Goal: Information Seeking & Learning: Learn about a topic

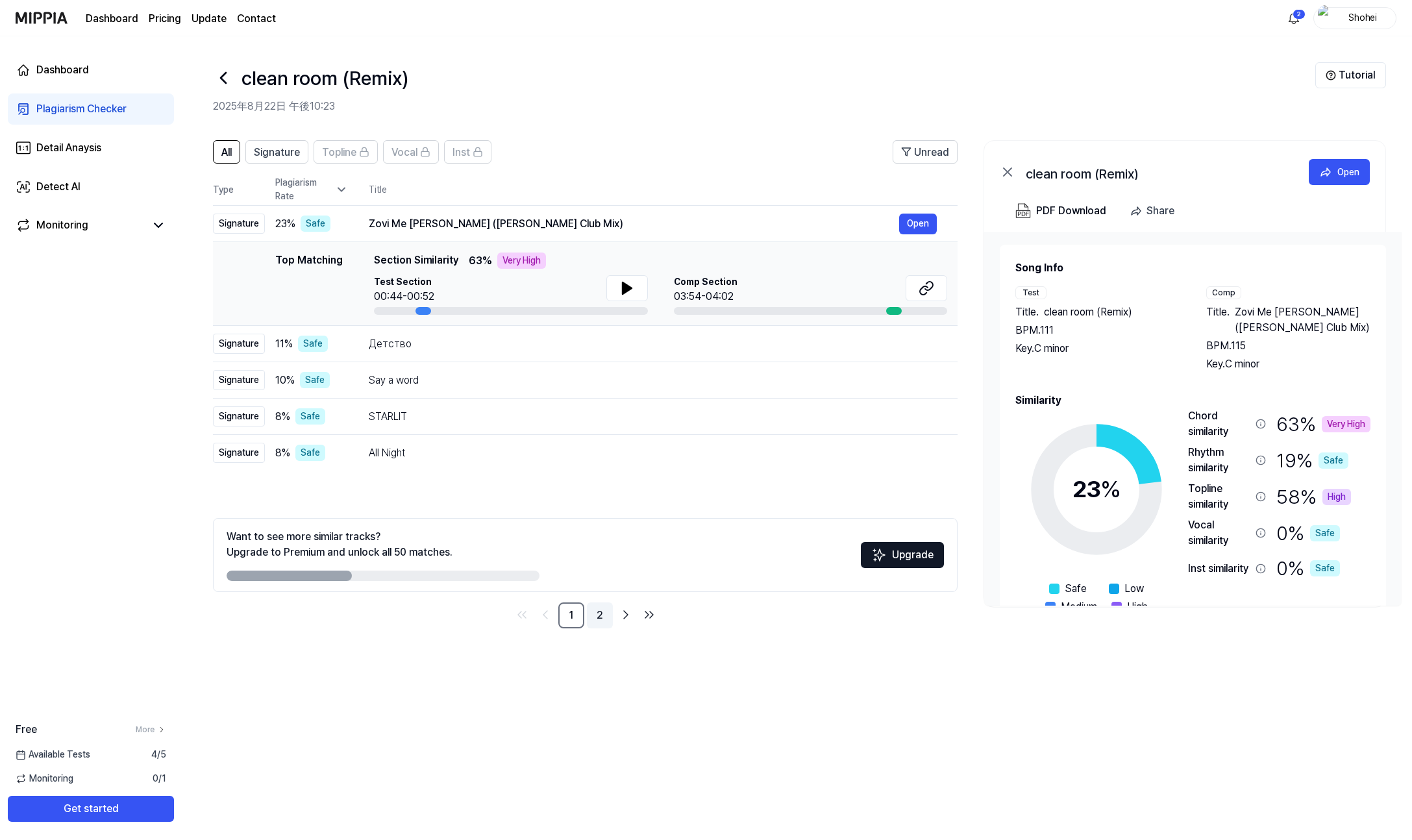
click at [596, 608] on link "2" at bounding box center [599, 615] width 26 height 26
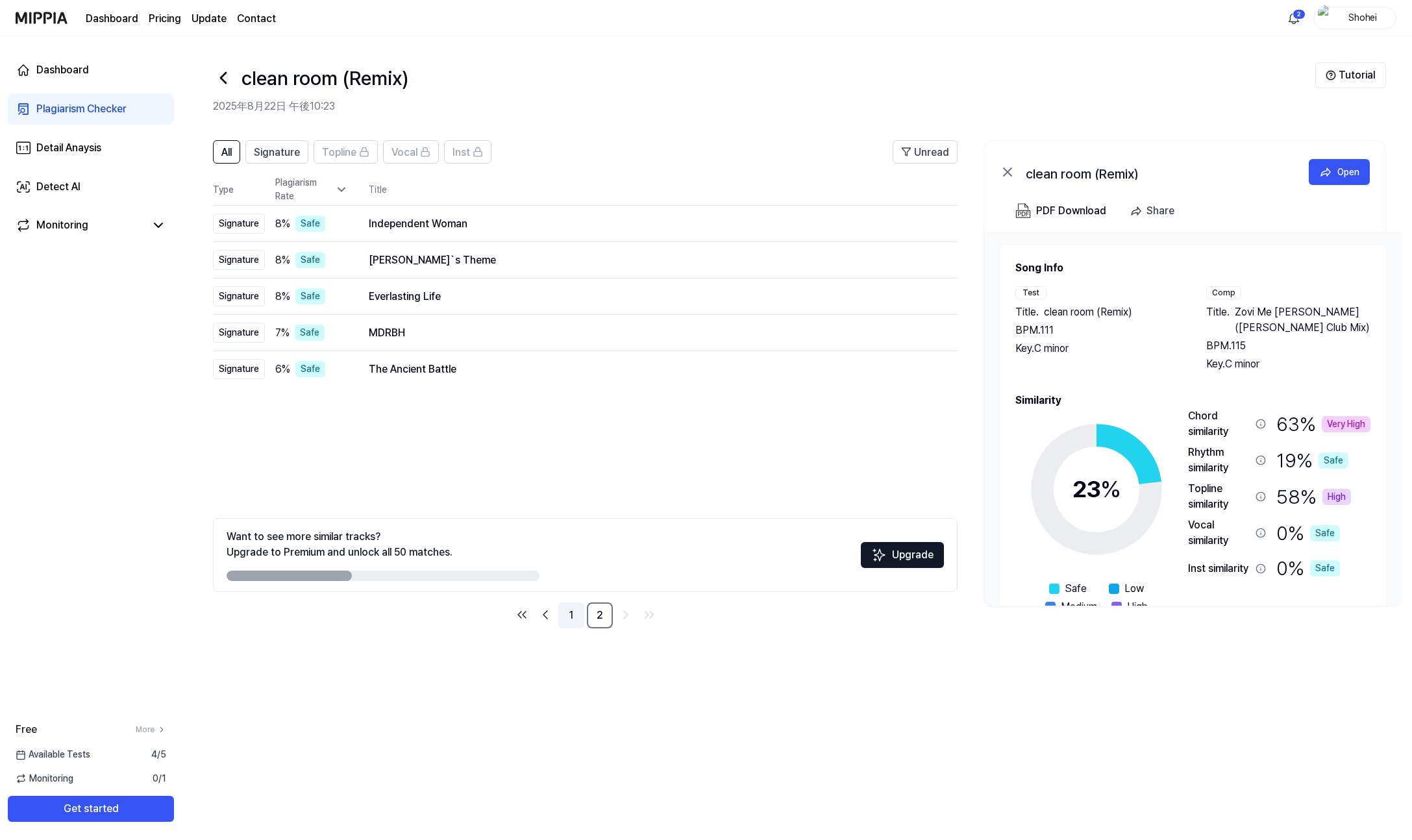
click at [568, 618] on link "1" at bounding box center [571, 615] width 26 height 26
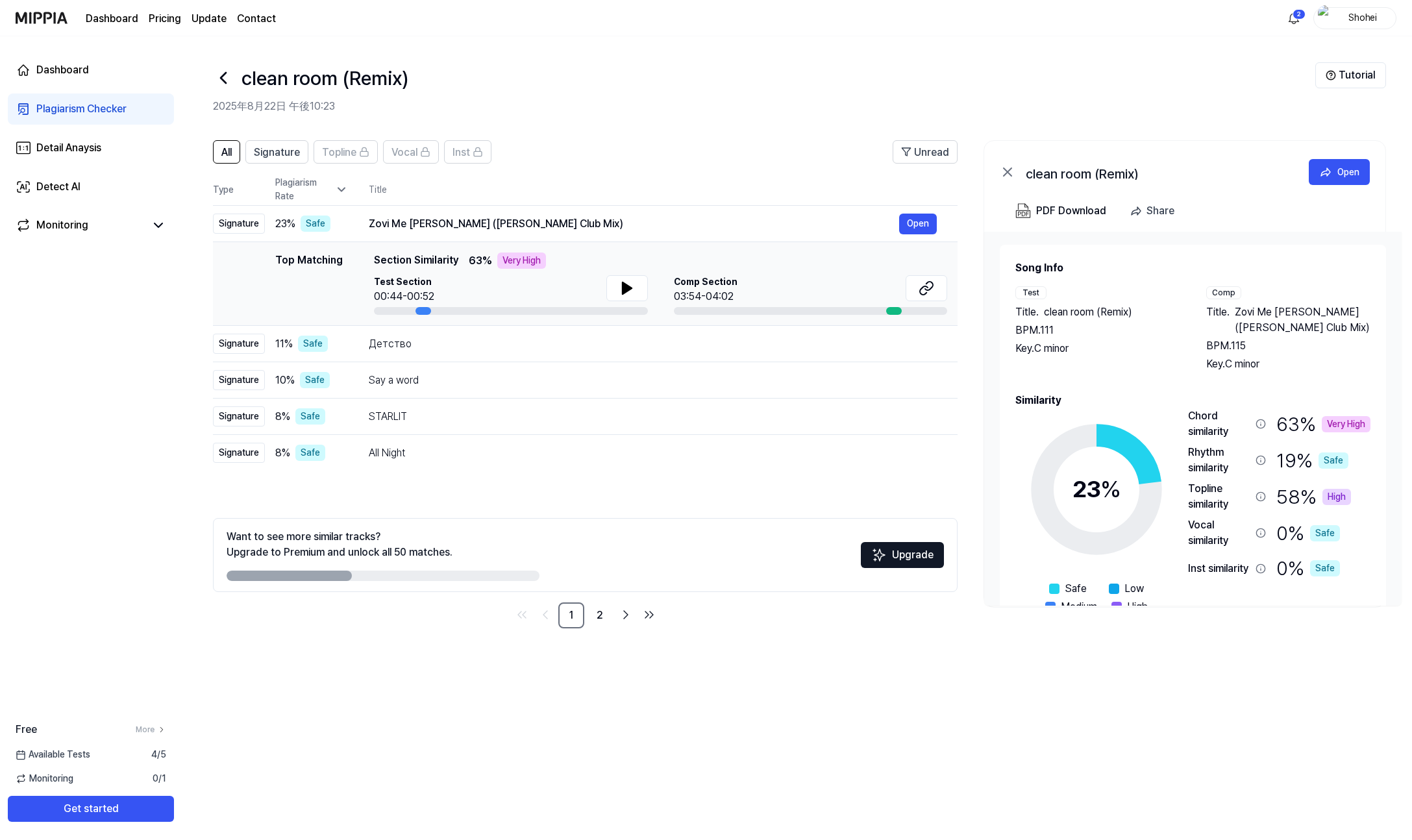
scroll to position [56, 0]
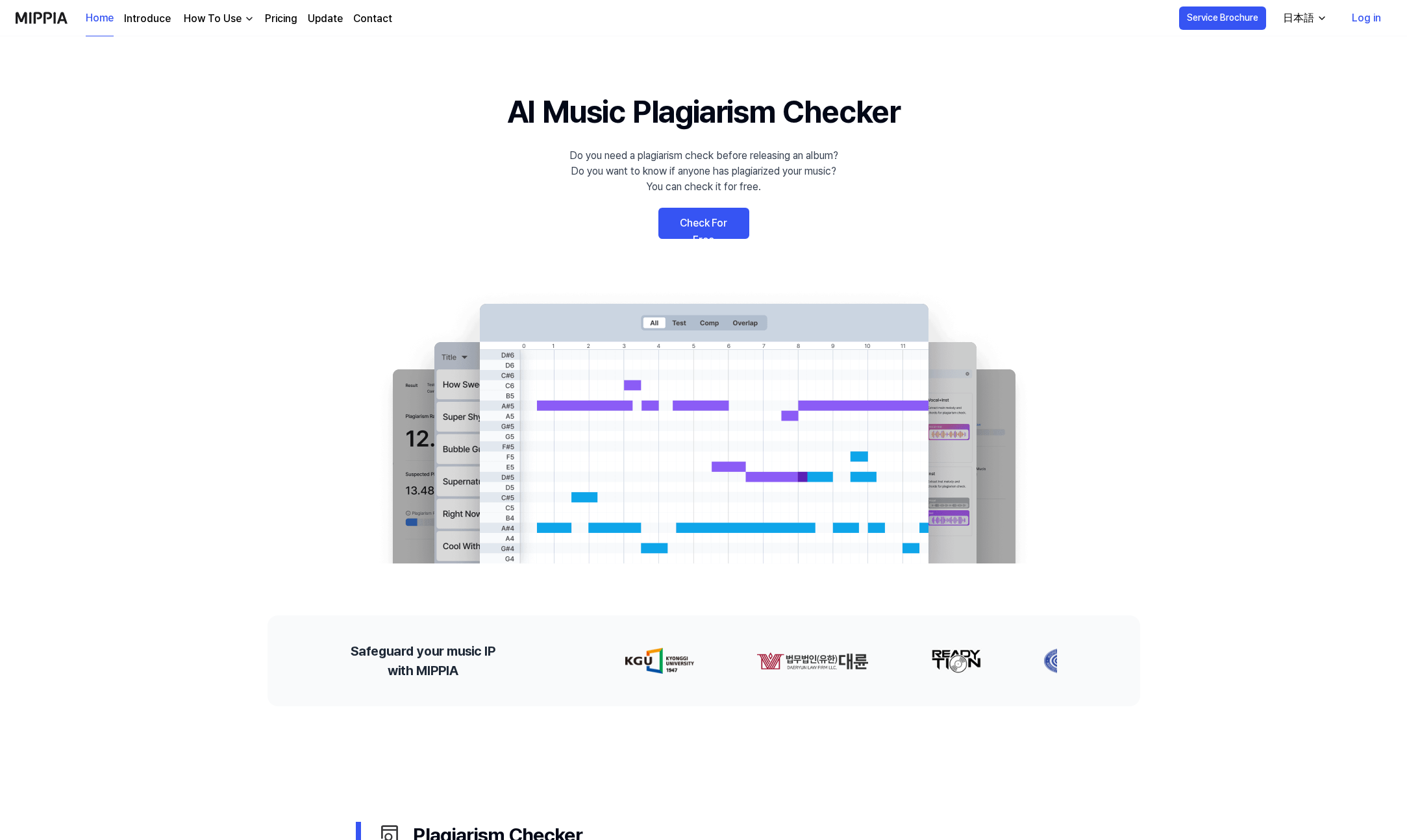
click at [1366, 20] on link "Log in" at bounding box center [1366, 18] width 50 height 36
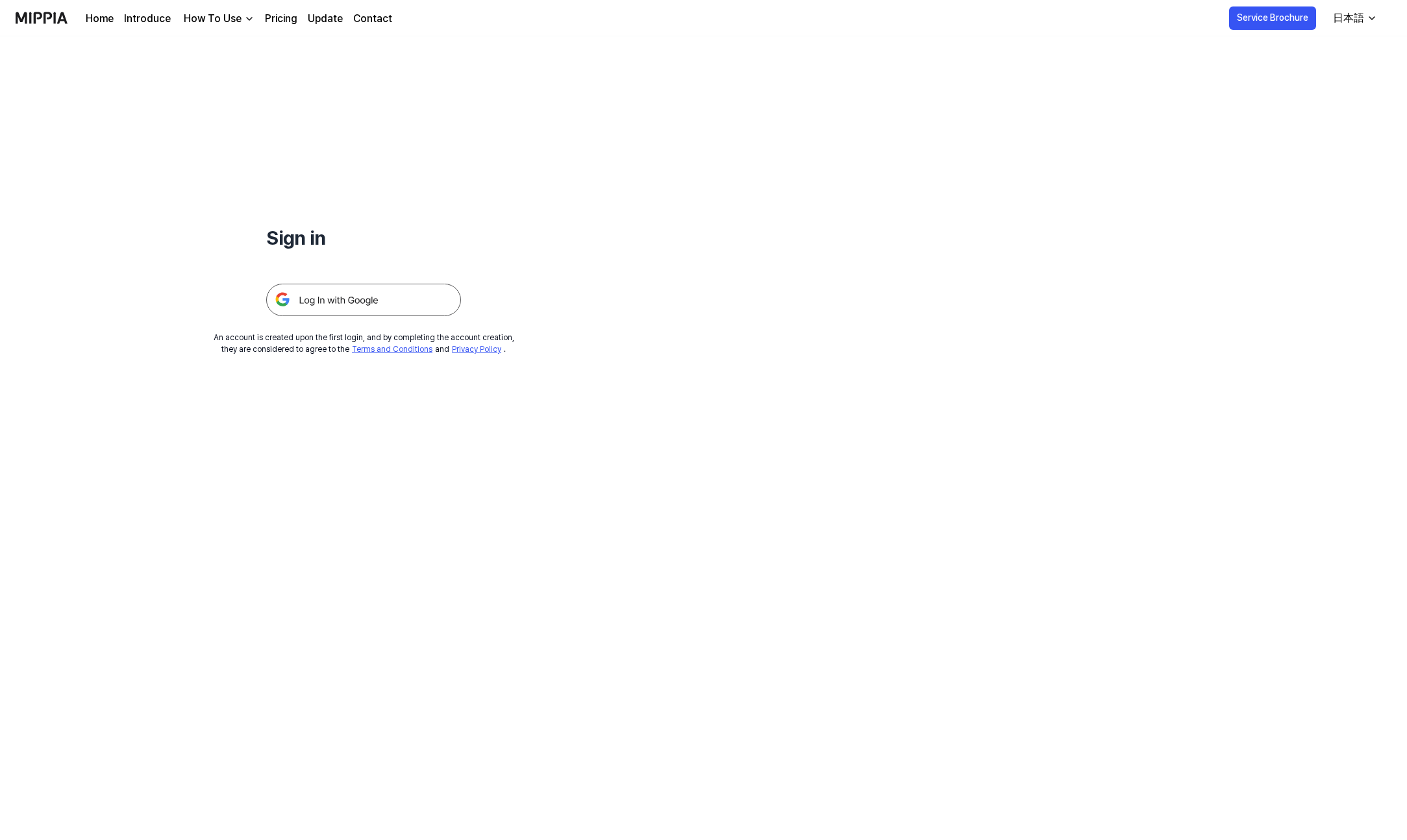
click at [349, 301] on img at bounding box center [363, 300] width 195 height 32
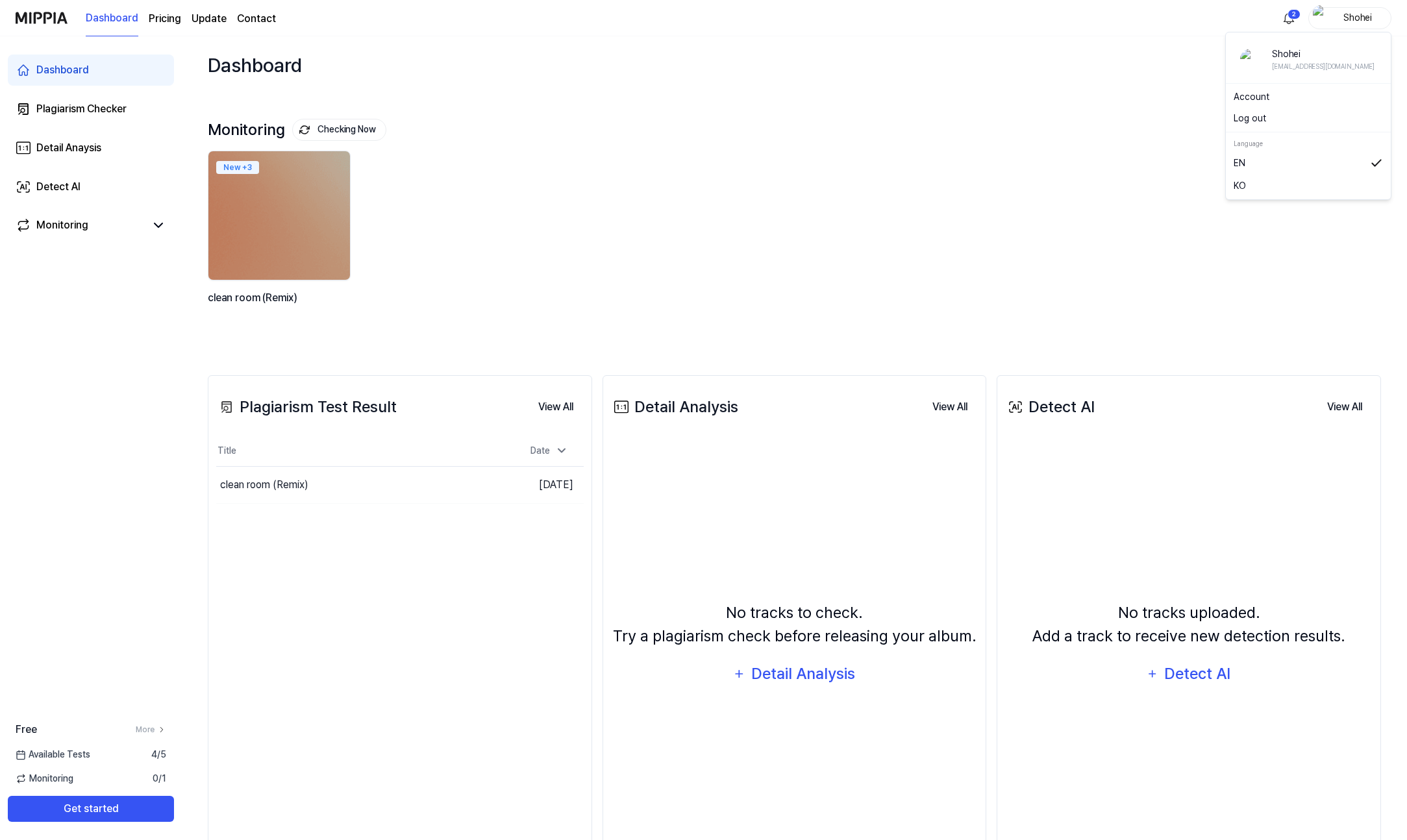
click at [1330, 16] on div "Shohei" at bounding box center [1349, 18] width 83 height 22
click at [1245, 185] on link "KO" at bounding box center [1308, 186] width 150 height 14
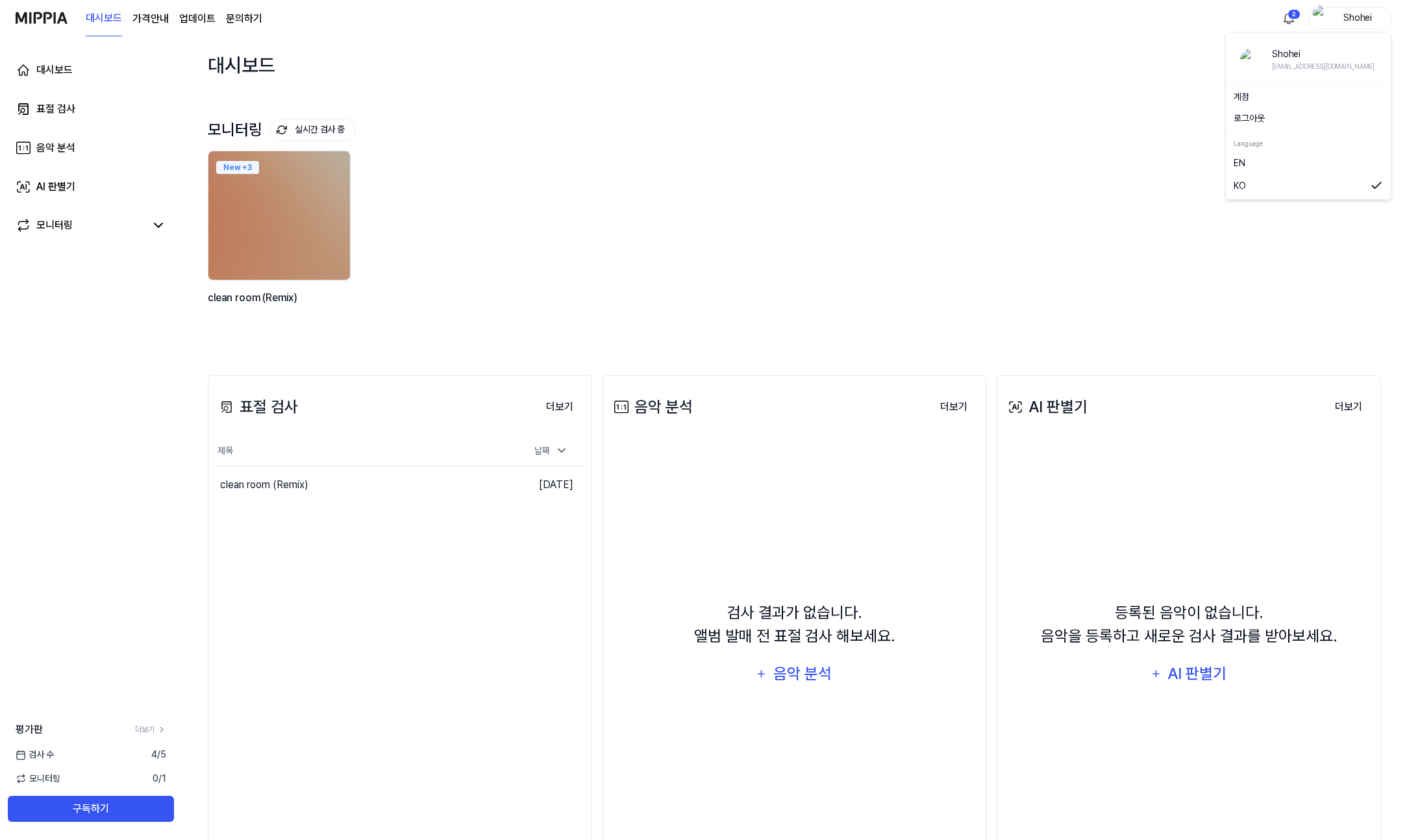
click at [1361, 16] on div "Shohei" at bounding box center [1357, 18] width 51 height 14
click at [1281, 159] on link "EN" at bounding box center [1308, 163] width 150 height 14
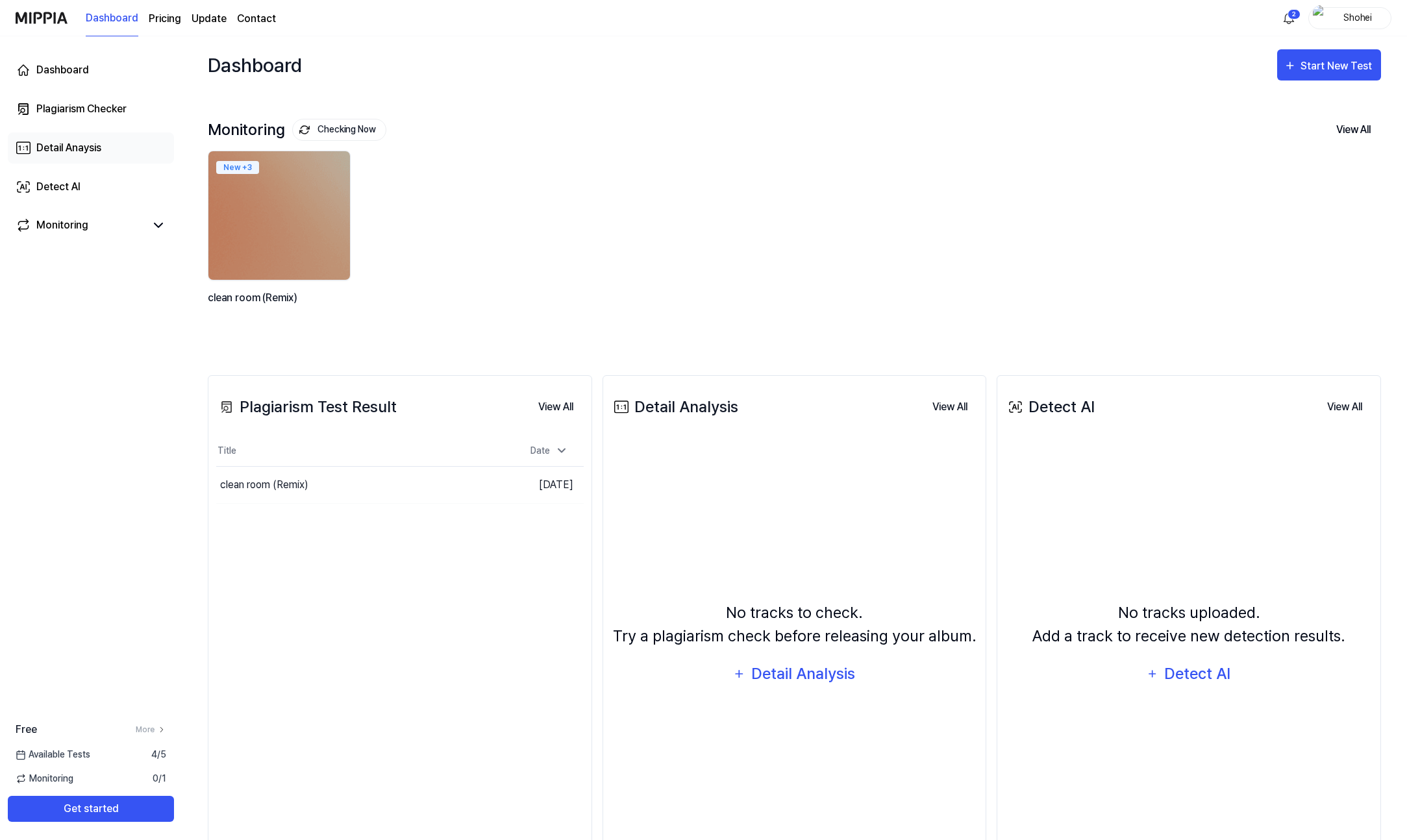
click at [85, 143] on div "Detail Anaysis" at bounding box center [69, 149] width 65 height 16
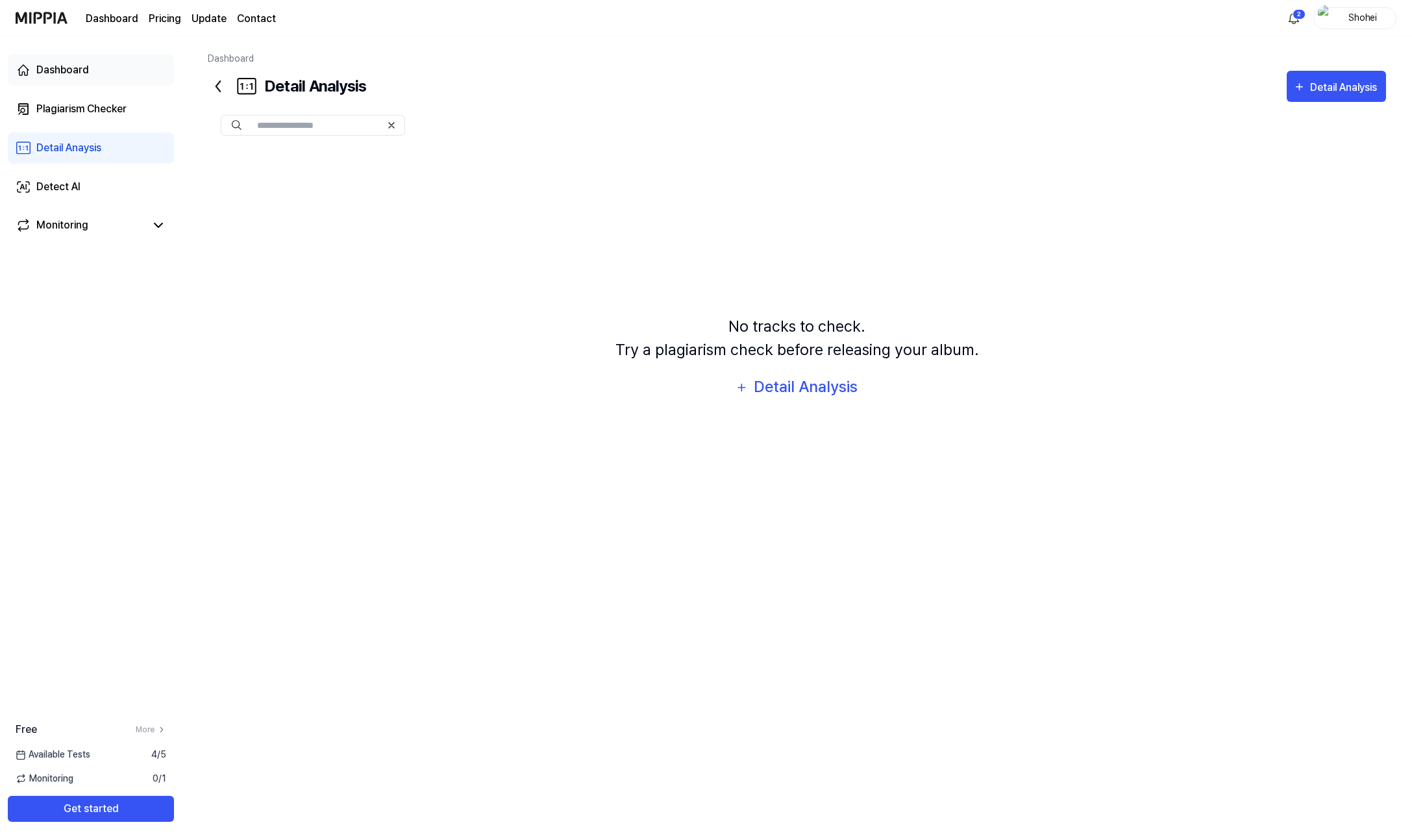
click at [90, 77] on link "Dashboard" at bounding box center [91, 69] width 166 height 31
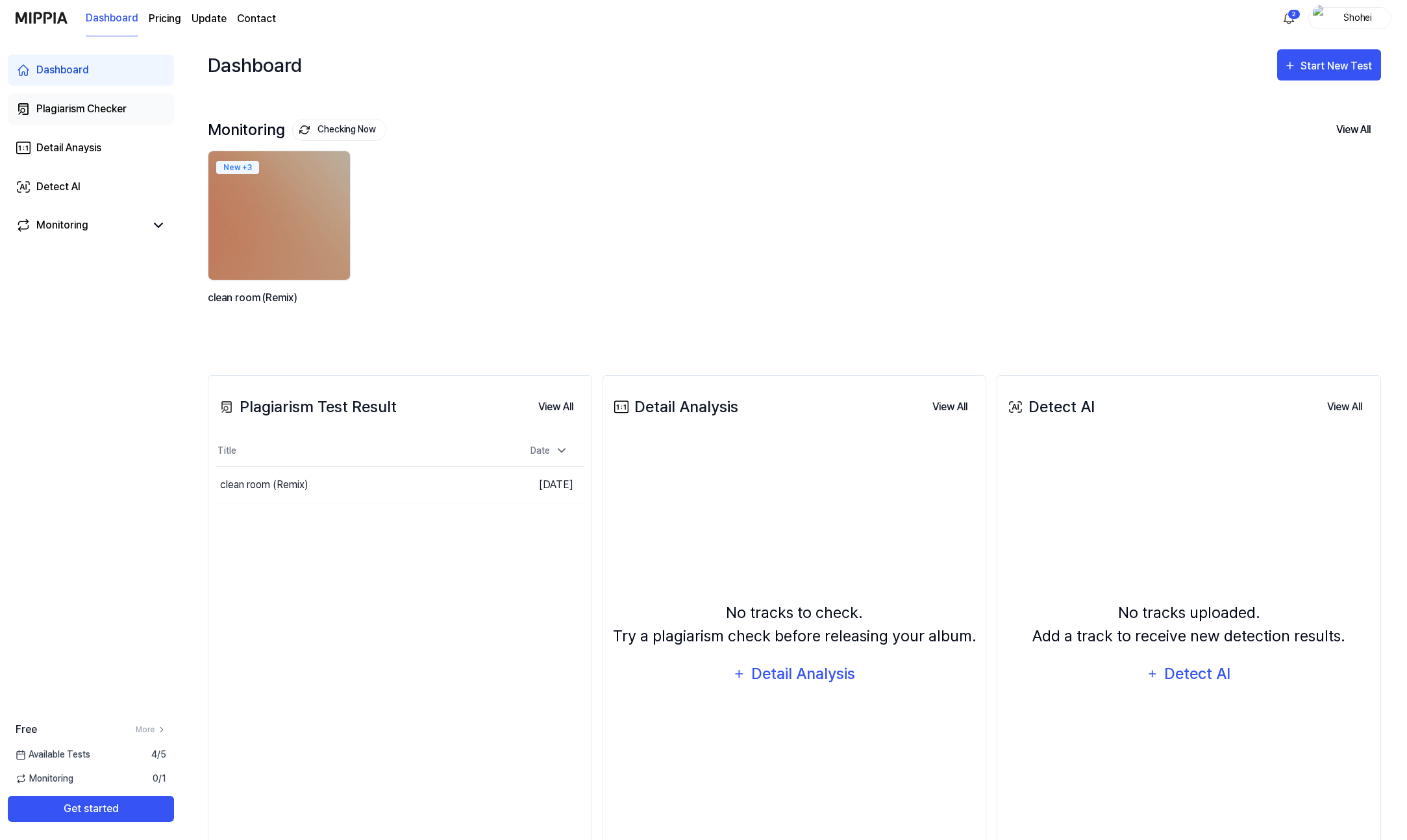
click at [96, 114] on div "Plagiarism Checker" at bounding box center [81, 109] width 90 height 16
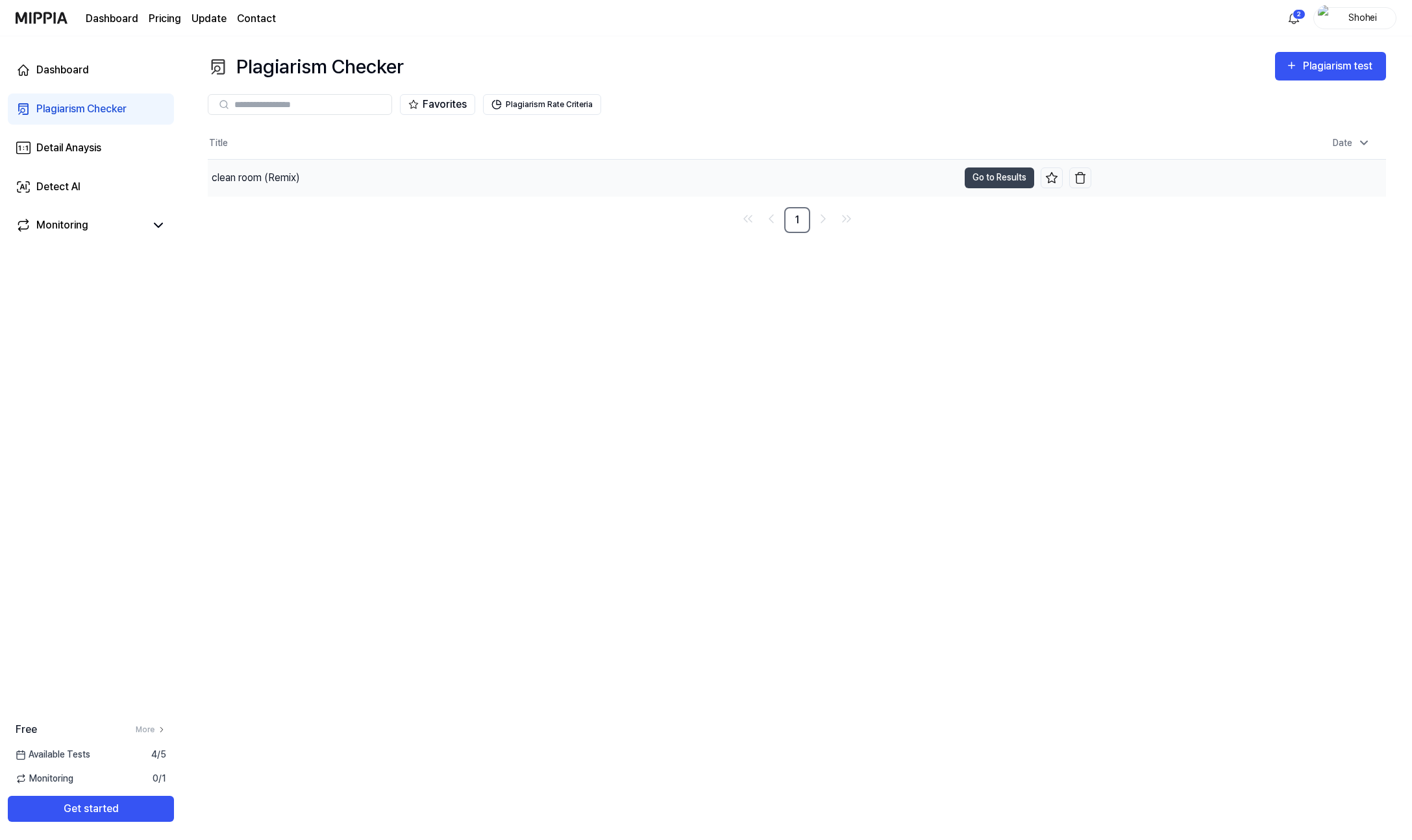
click at [329, 190] on div "clean room (Remix)" at bounding box center [582, 177] width 751 height 36
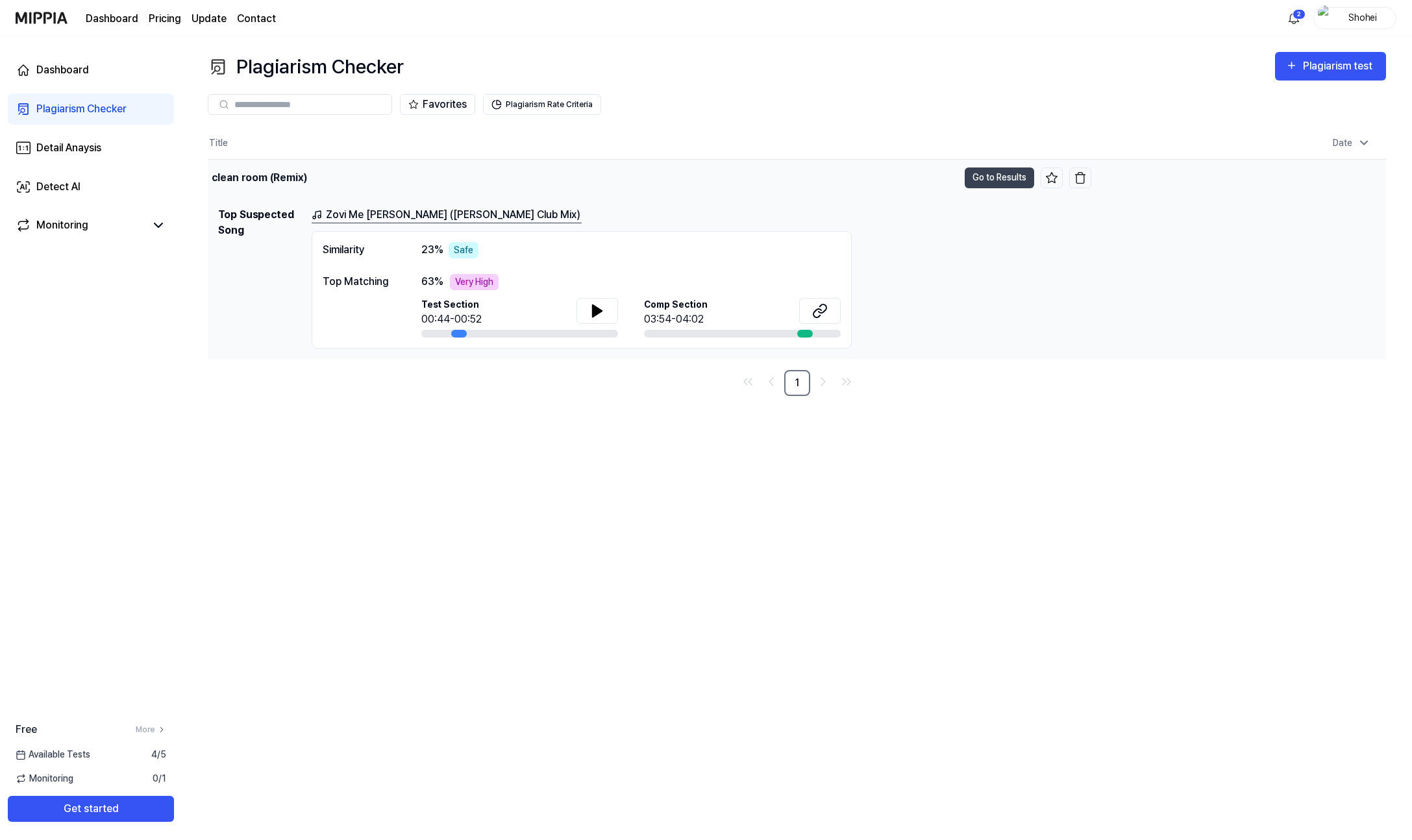
click at [296, 187] on div "clean room (Remix)" at bounding box center [582, 177] width 751 height 36
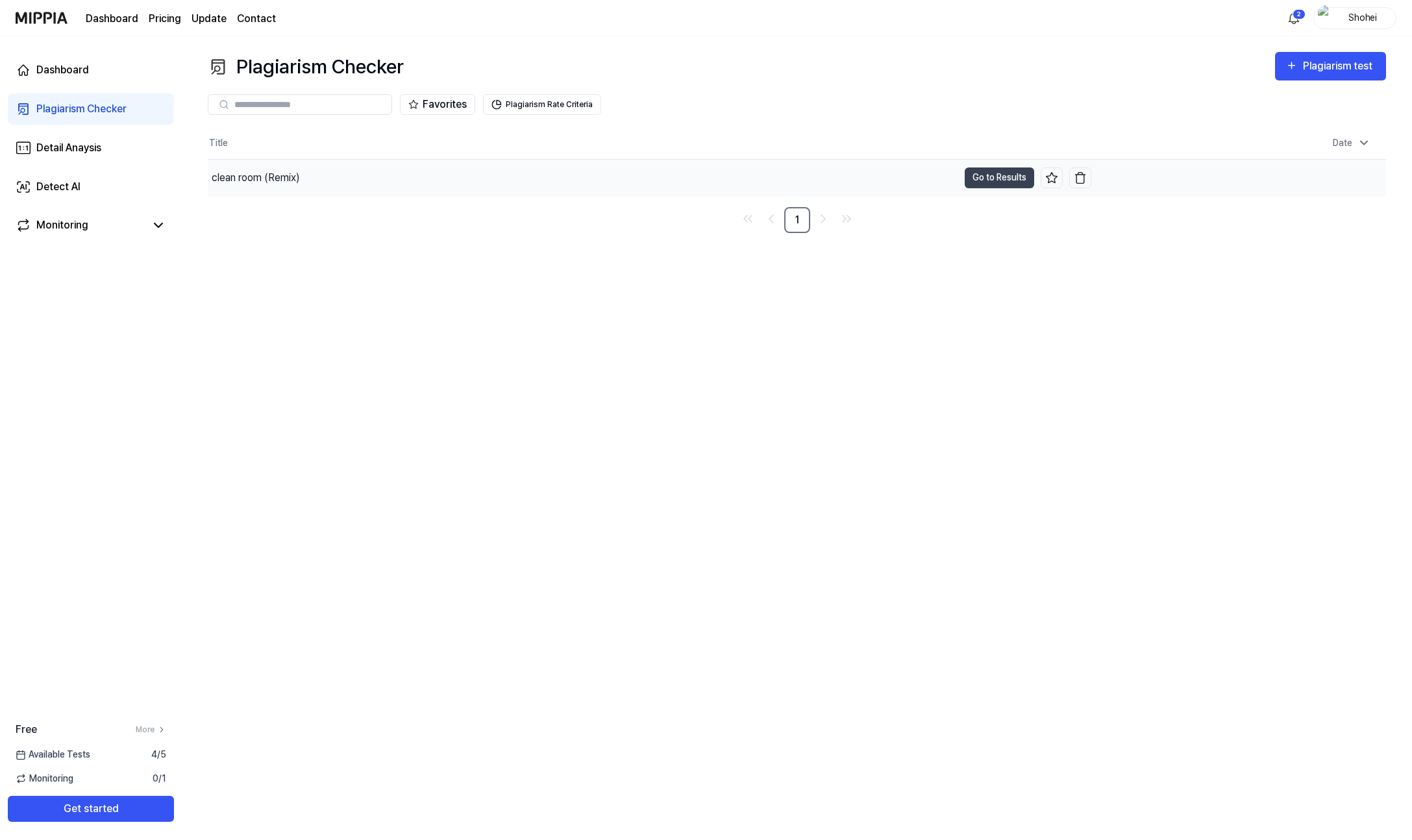
click at [298, 182] on div "clean room (Remix)" at bounding box center [256, 178] width 88 height 16
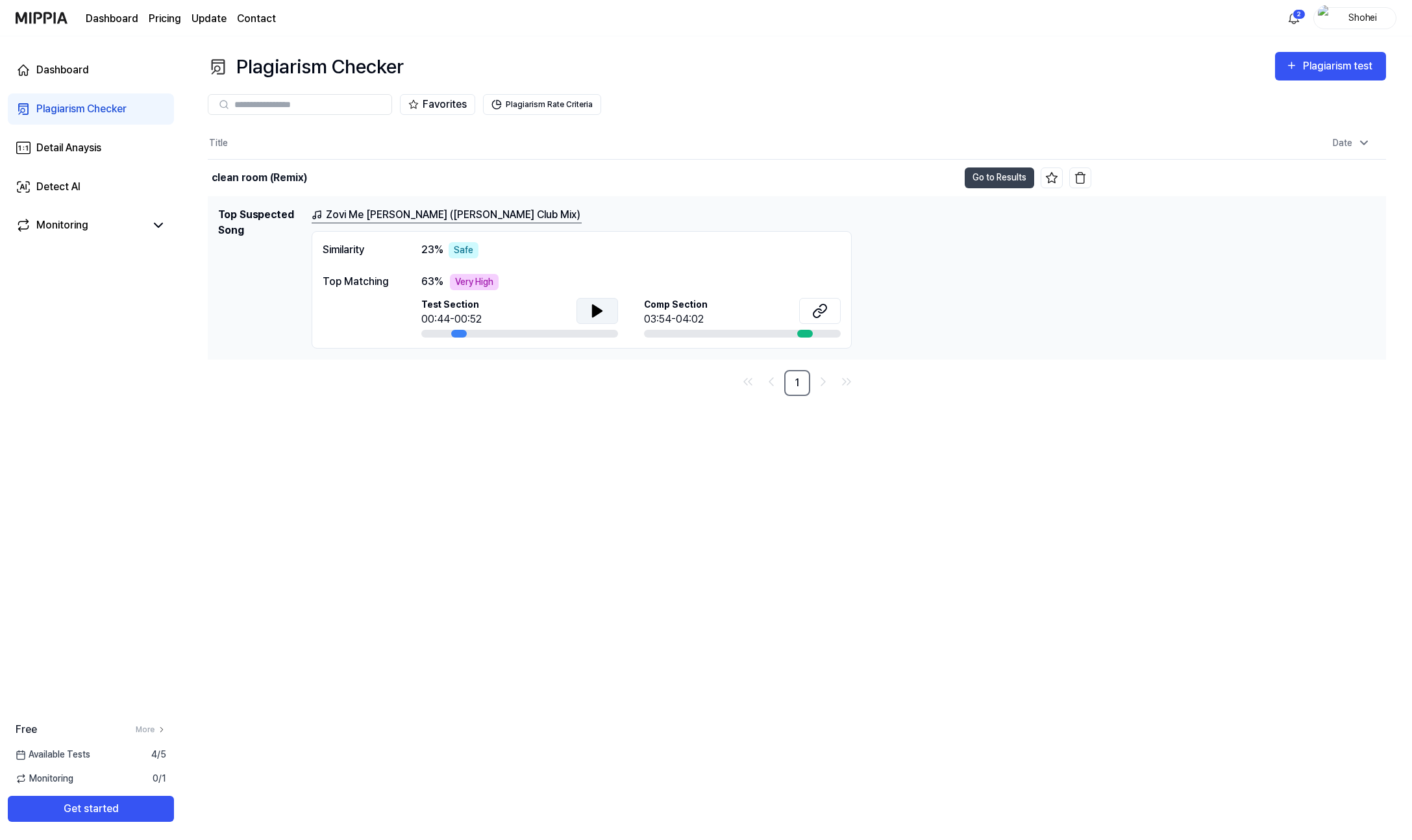
click at [603, 315] on icon at bounding box center [597, 311] width 16 height 16
click at [623, 314] on div "Test Section 00:44-00:52 Comp Section 03:54-04:02" at bounding box center [630, 318] width 419 height 39
click at [600, 314] on icon at bounding box center [597, 311] width 16 height 16
click at [600, 314] on icon at bounding box center [600, 311] width 3 height 11
click at [997, 176] on button "Go to Results" at bounding box center [1000, 177] width 69 height 20
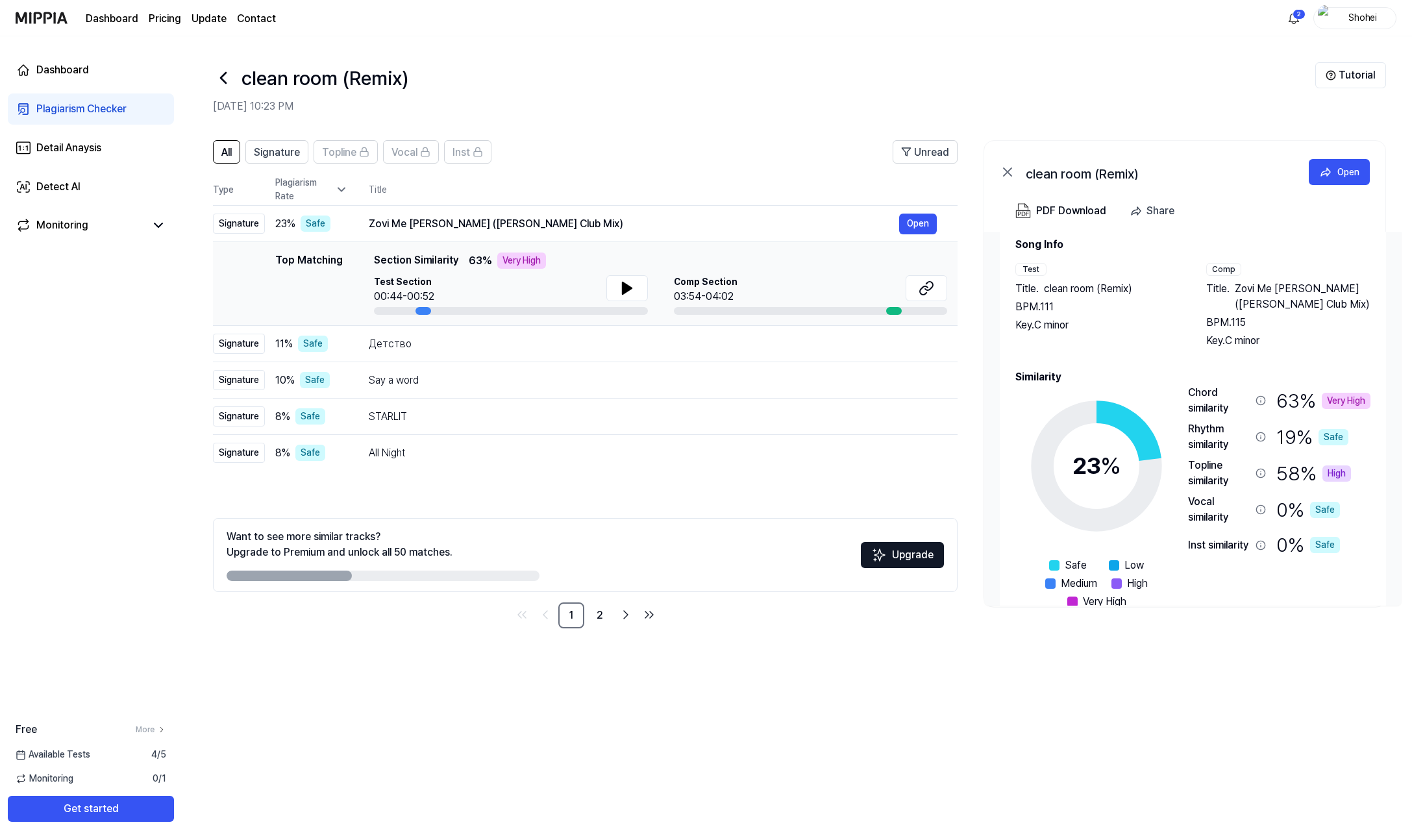
scroll to position [25, 0]
click at [611, 341] on div "Детство" at bounding box center [634, 344] width 531 height 16
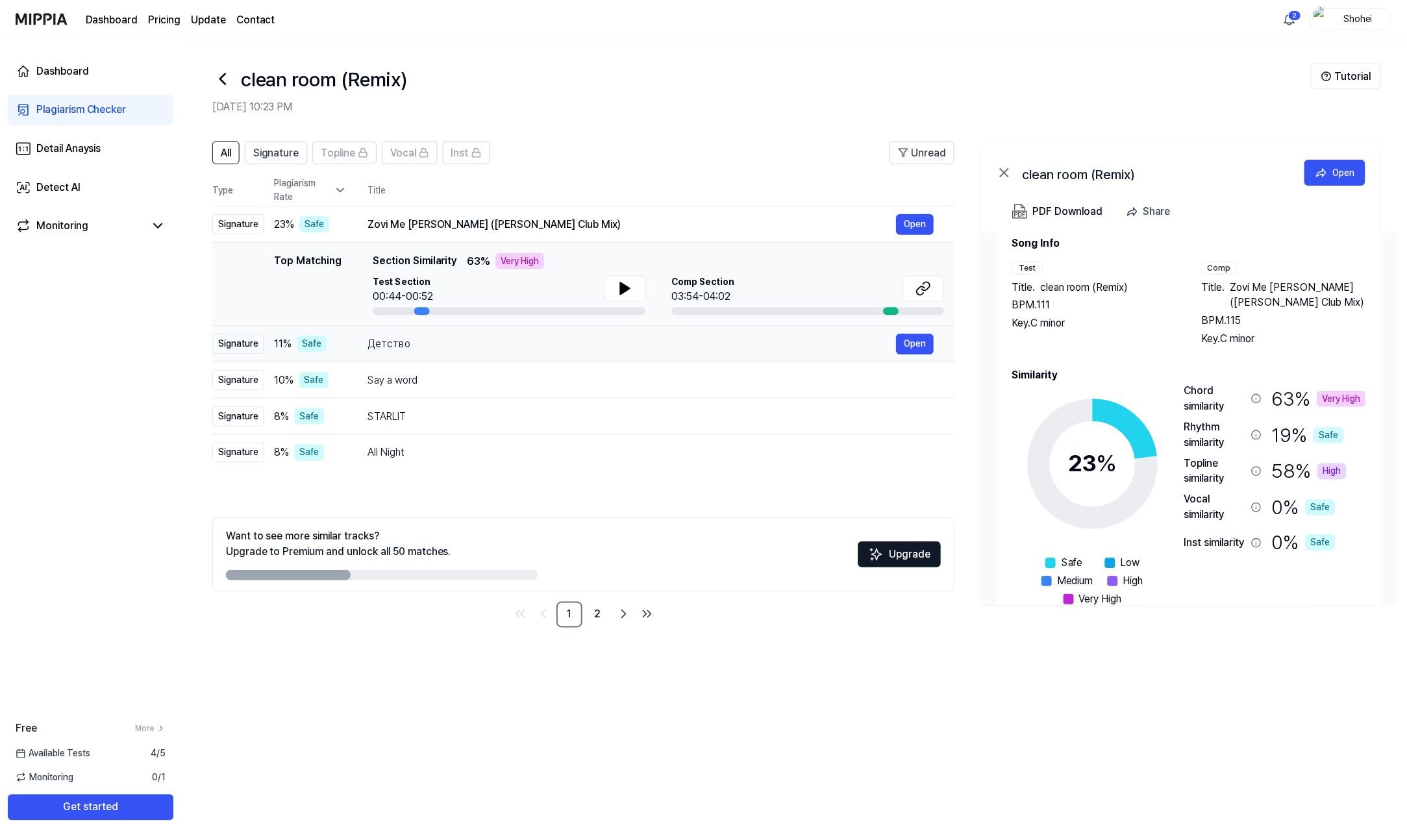
scroll to position [0, 0]
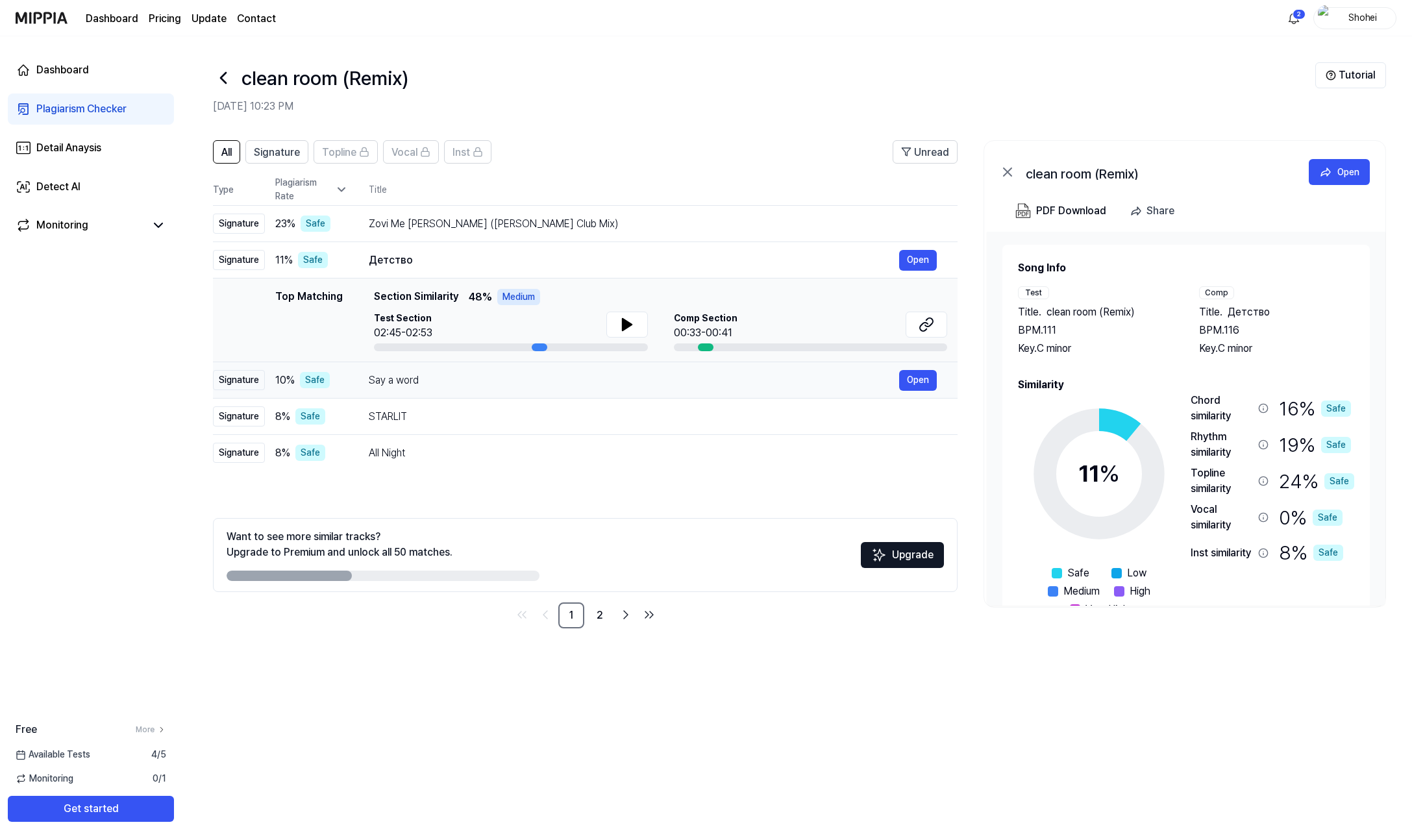
click at [621, 387] on div "Say a word" at bounding box center [634, 381] width 531 height 16
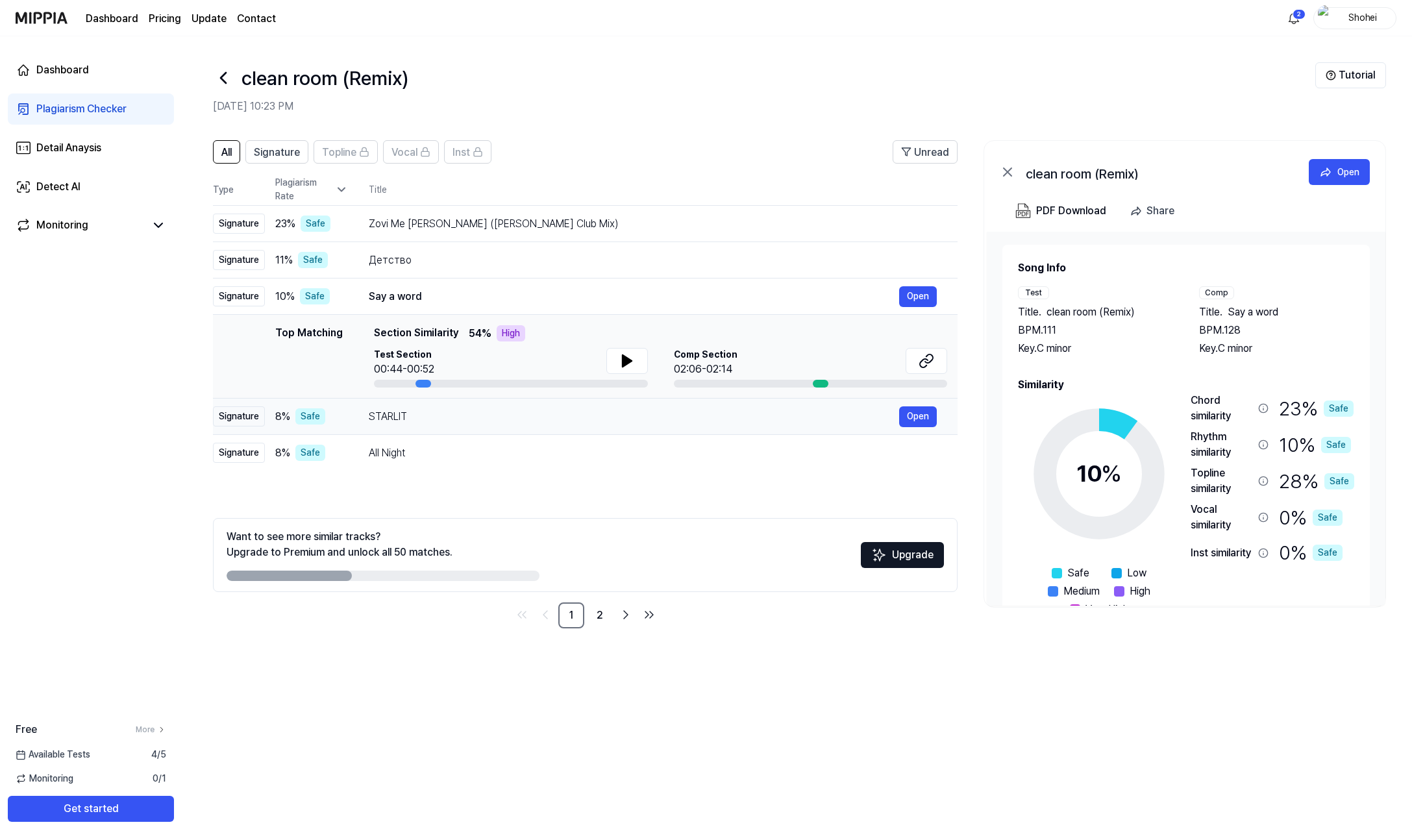
click at [621, 430] on td "STARLIT Open" at bounding box center [653, 416] width 610 height 36
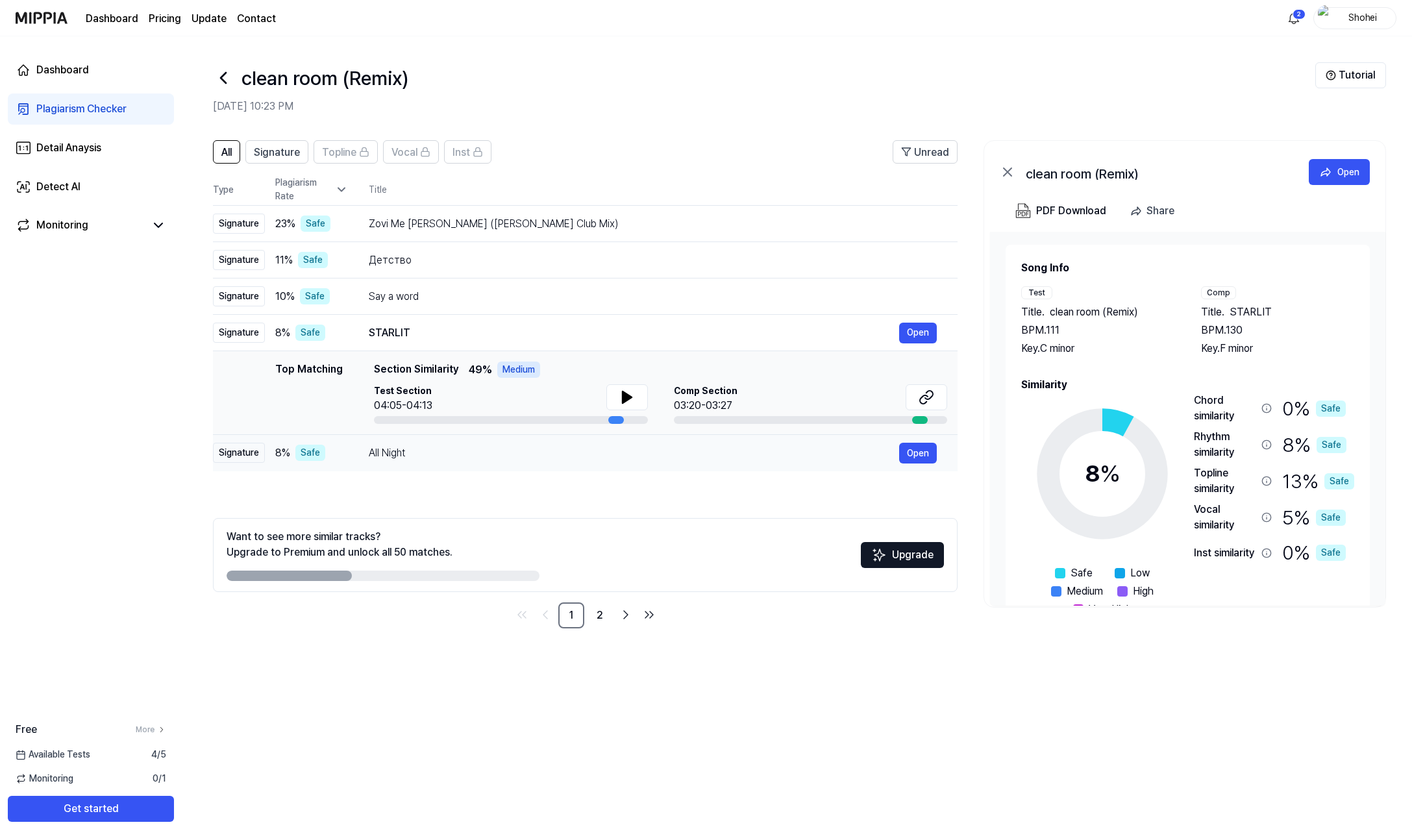
click at [614, 459] on div "All Night" at bounding box center [634, 453] width 531 height 16
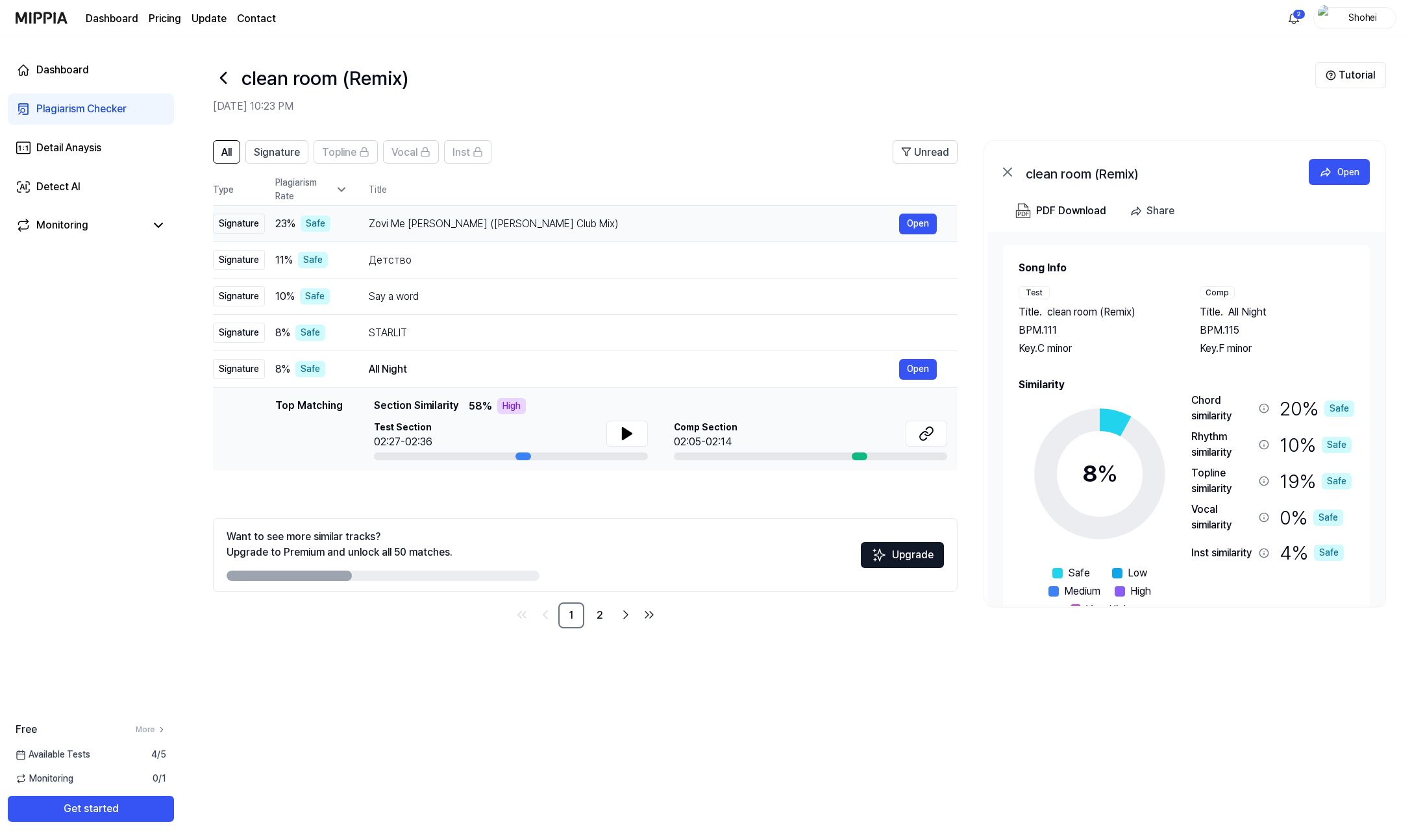
click at [608, 225] on div "Zovi Me [PERSON_NAME] ([PERSON_NAME] Club Mix)" at bounding box center [634, 224] width 531 height 16
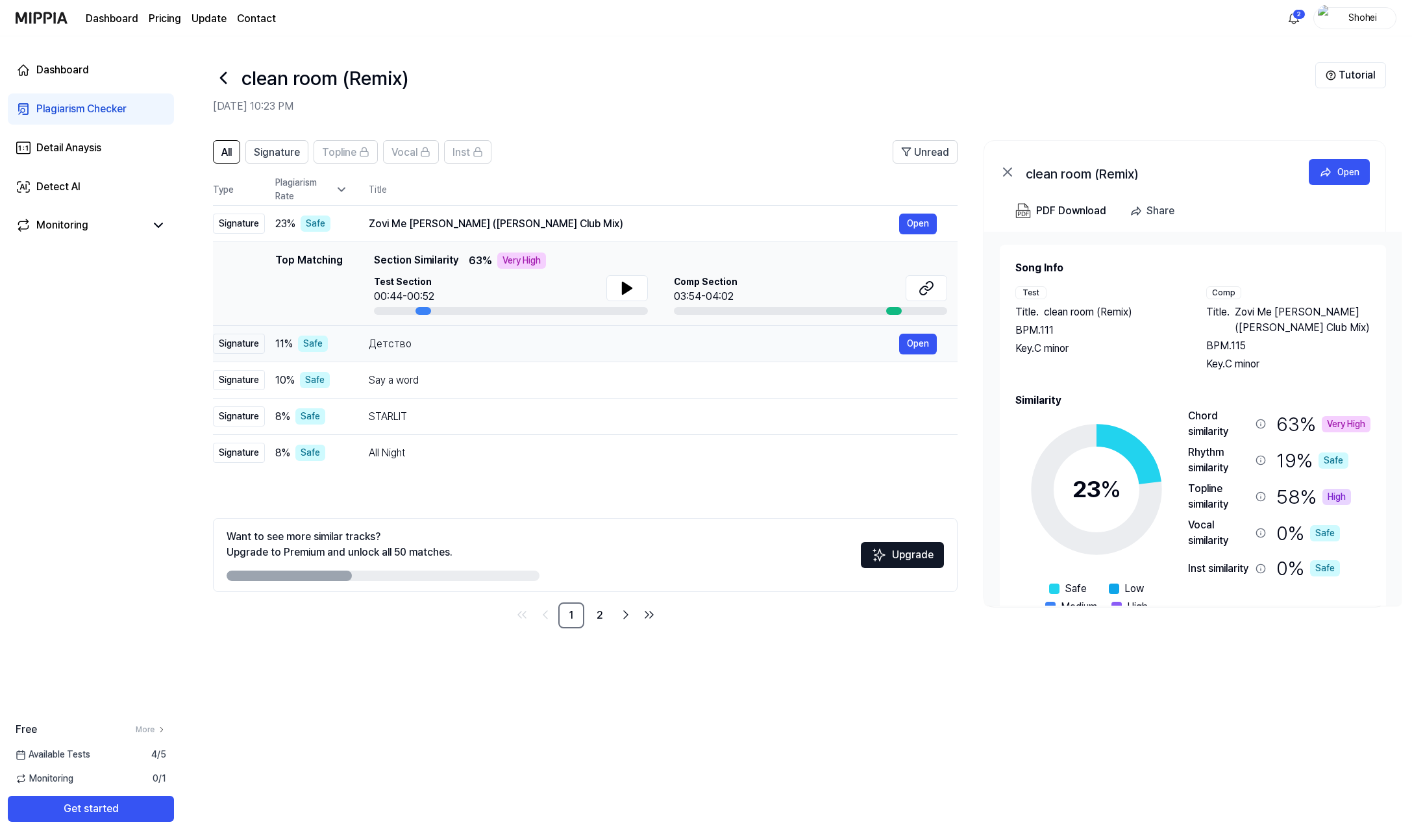
click at [576, 335] on div "Детство Open" at bounding box center [653, 343] width 568 height 20
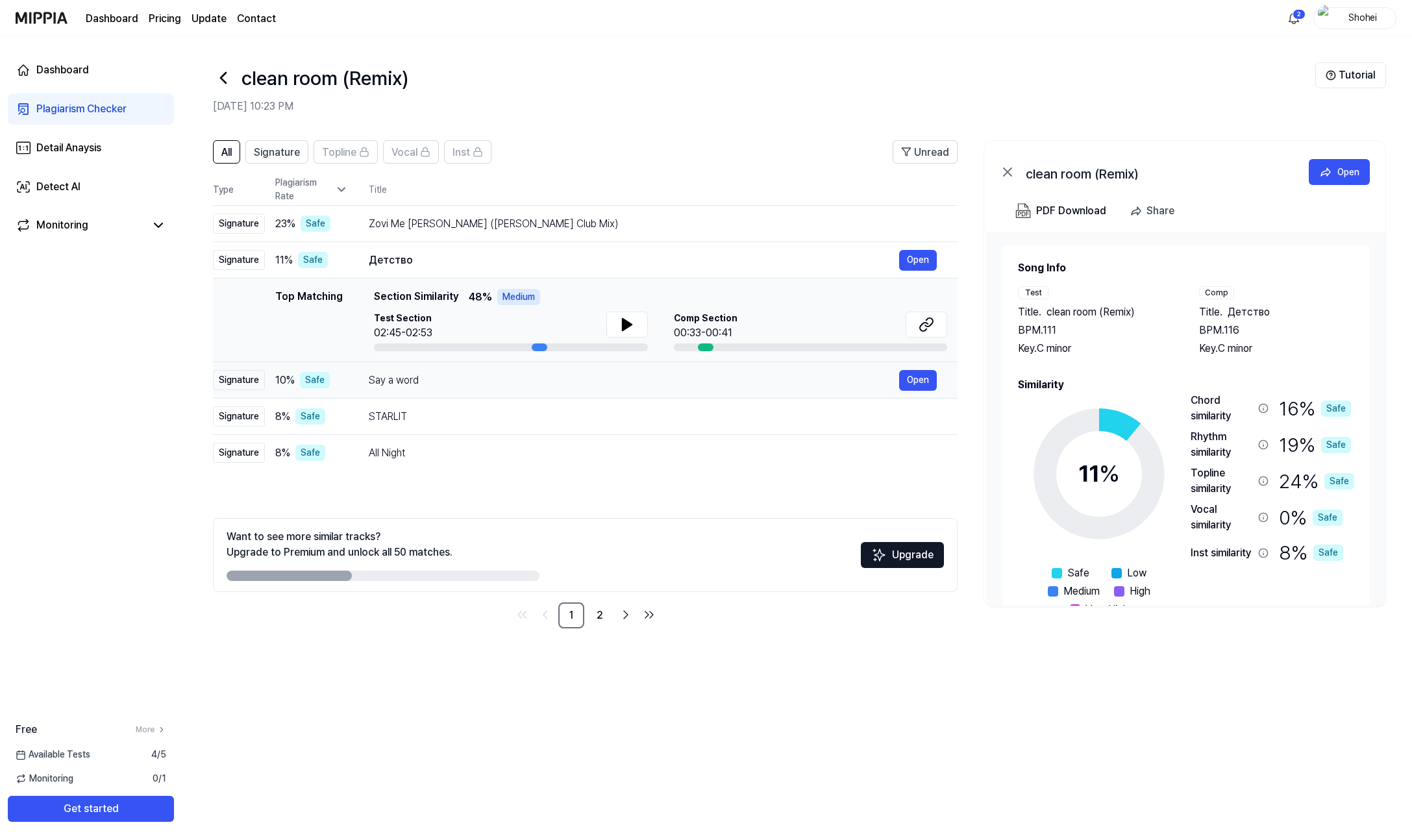
click at [570, 391] on td "Say a word Open" at bounding box center [653, 380] width 610 height 36
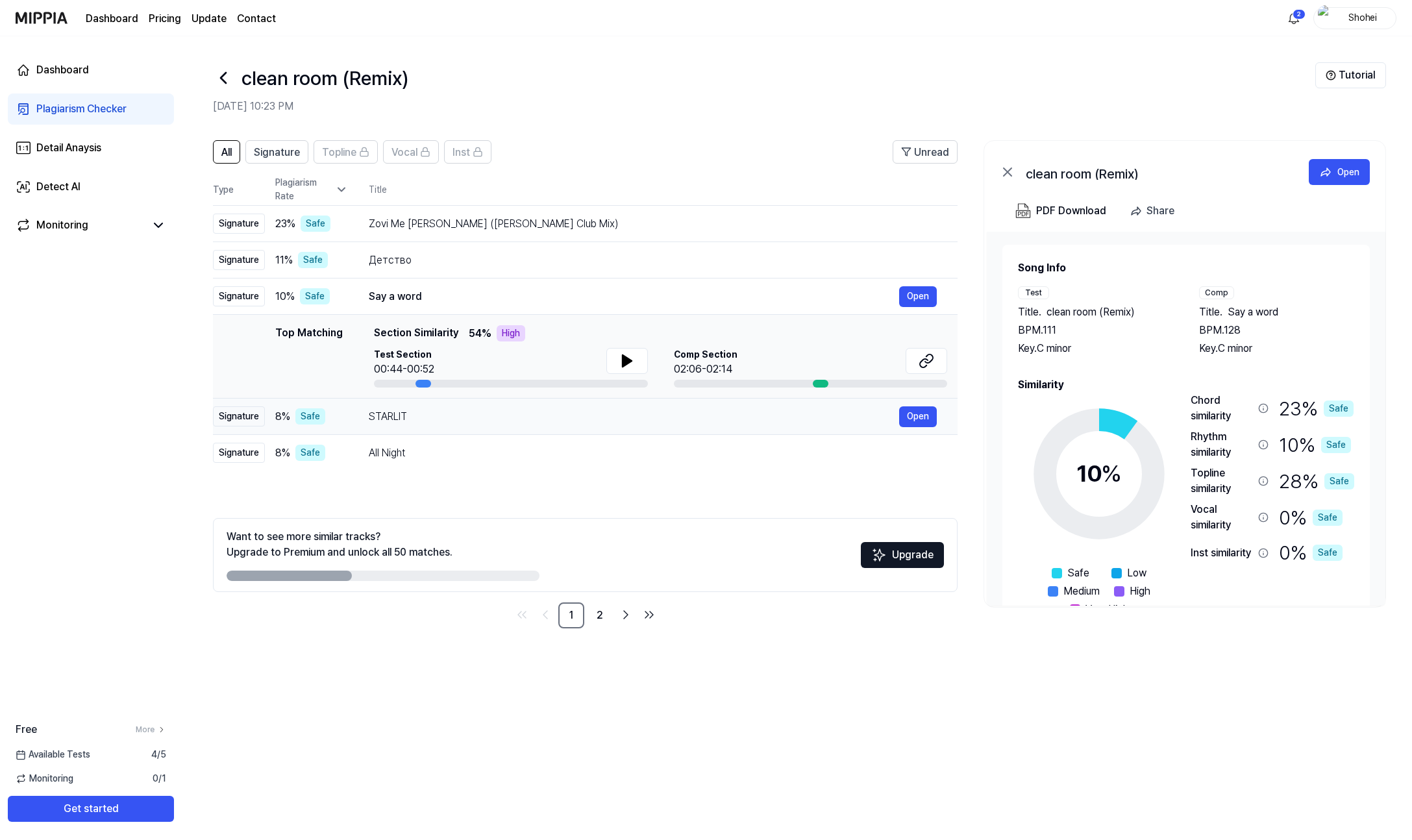
click at [564, 426] on div "STARLIT Open" at bounding box center [653, 416] width 568 height 20
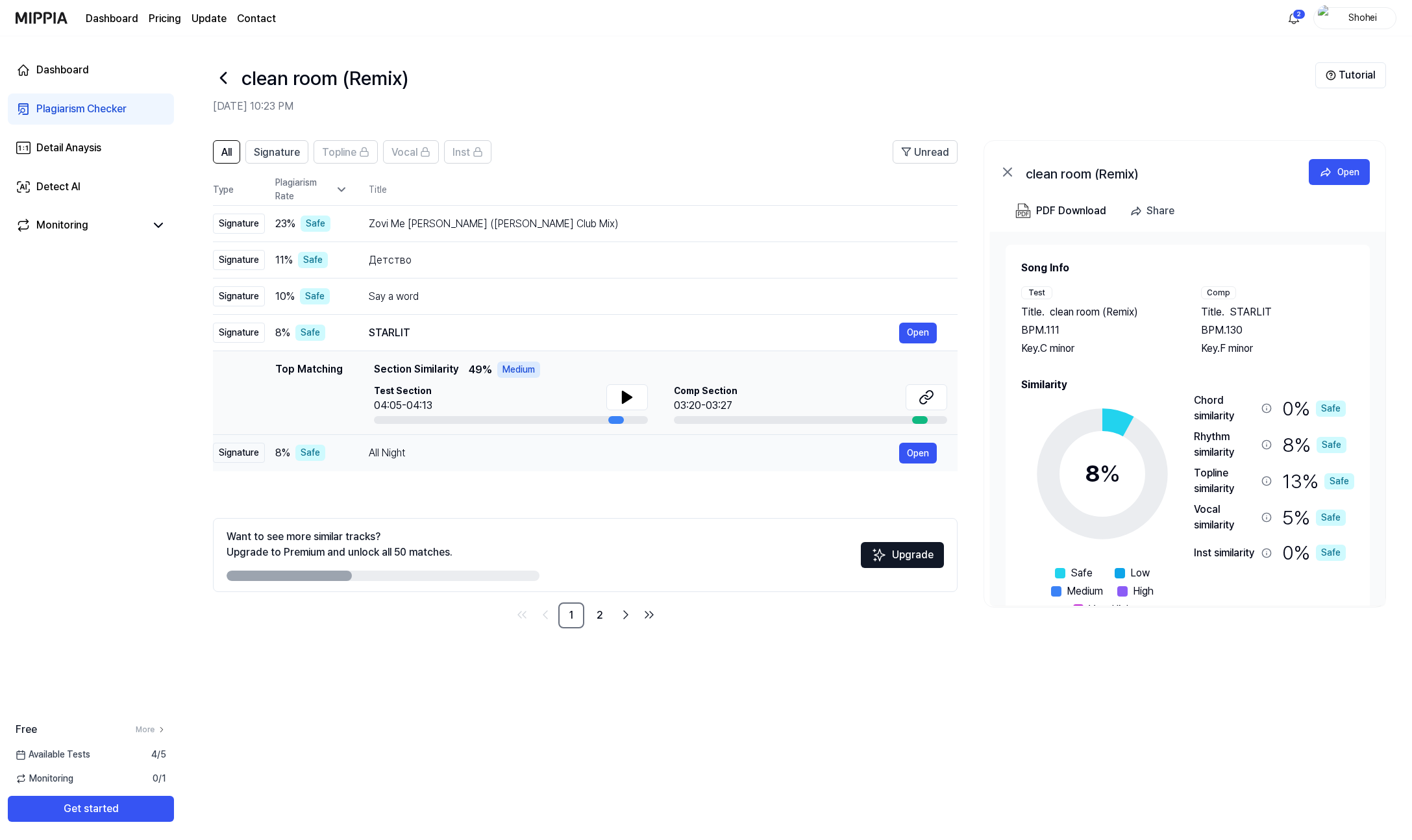
click at [556, 448] on div "All Night" at bounding box center [634, 453] width 531 height 16
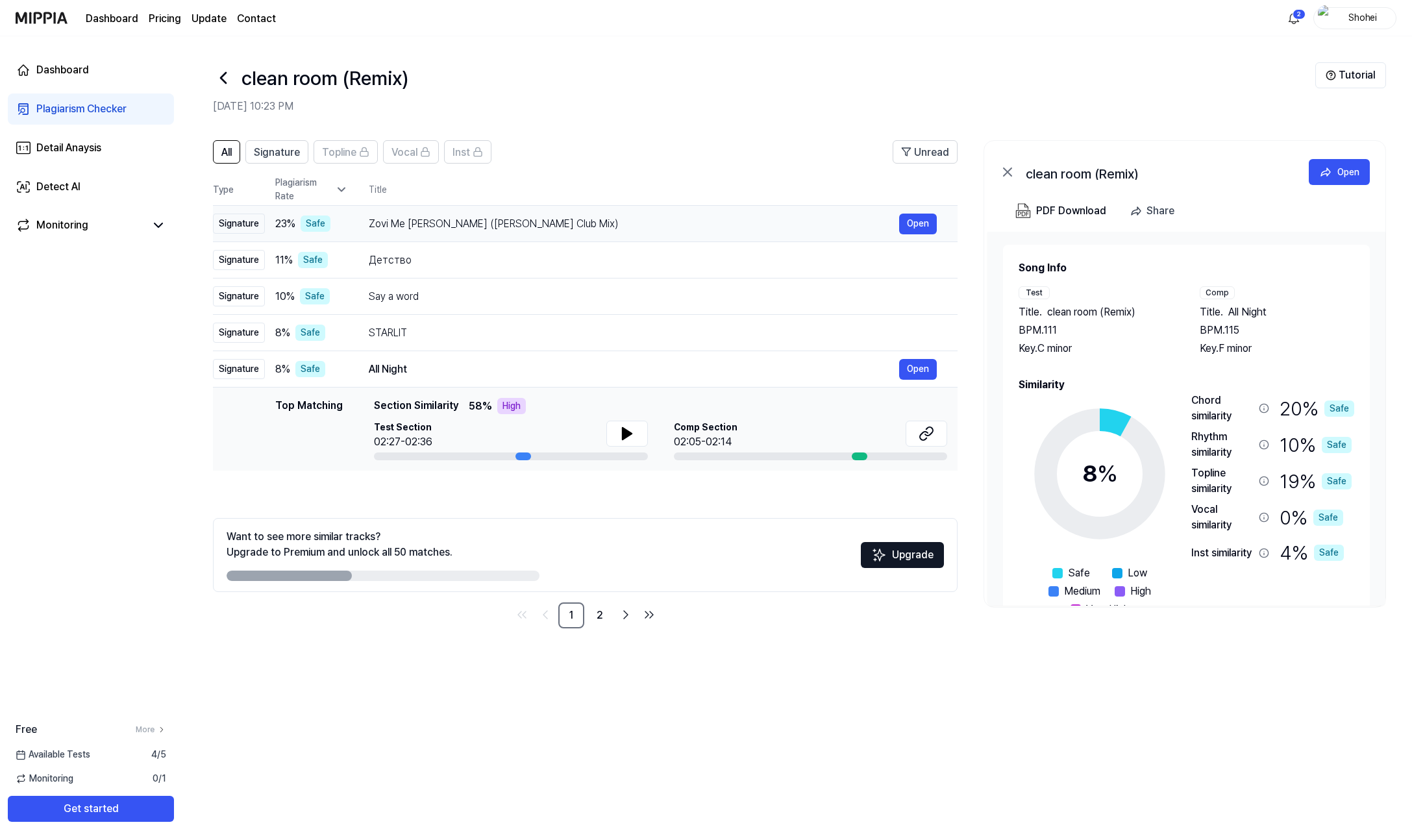
click at [611, 241] on td "Zovi Me Lena (Jorgos Mitropetros Club Mix) Open" at bounding box center [653, 223] width 610 height 36
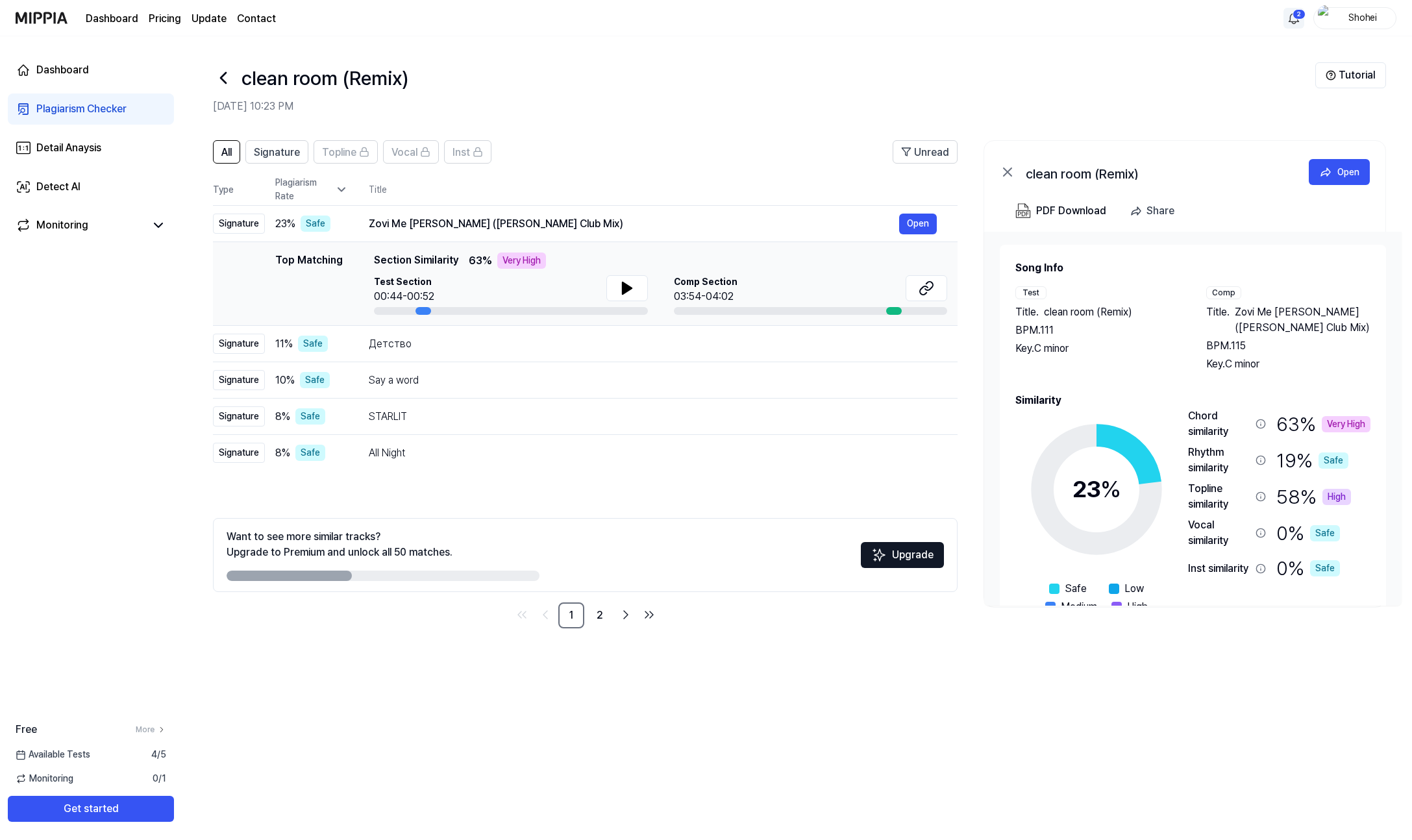
click at [1291, 14] on html "Dashboard Pricing Update Contact 2 Shohei Dashboard Plagiarism Checker Detail A…" at bounding box center [706, 420] width 1412 height 840
click at [1205, 21] on html "Dashboard Pricing Update Contact Shohei Dashboard Plagiarism Checker Detail Ana…" at bounding box center [706, 420] width 1412 height 840
click at [1294, 21] on html "Dashboard Pricing Update Contact Shohei Dashboard Plagiarism Checker Detail Ana…" at bounding box center [706, 420] width 1412 height 840
click at [1218, 16] on html "Dashboard Pricing Update Contact Shohei Dashboard Plagiarism Checker Detail Ana…" at bounding box center [706, 420] width 1412 height 840
drag, startPoint x: 428, startPoint y: 82, endPoint x: 244, endPoint y: 85, distance: 184.0
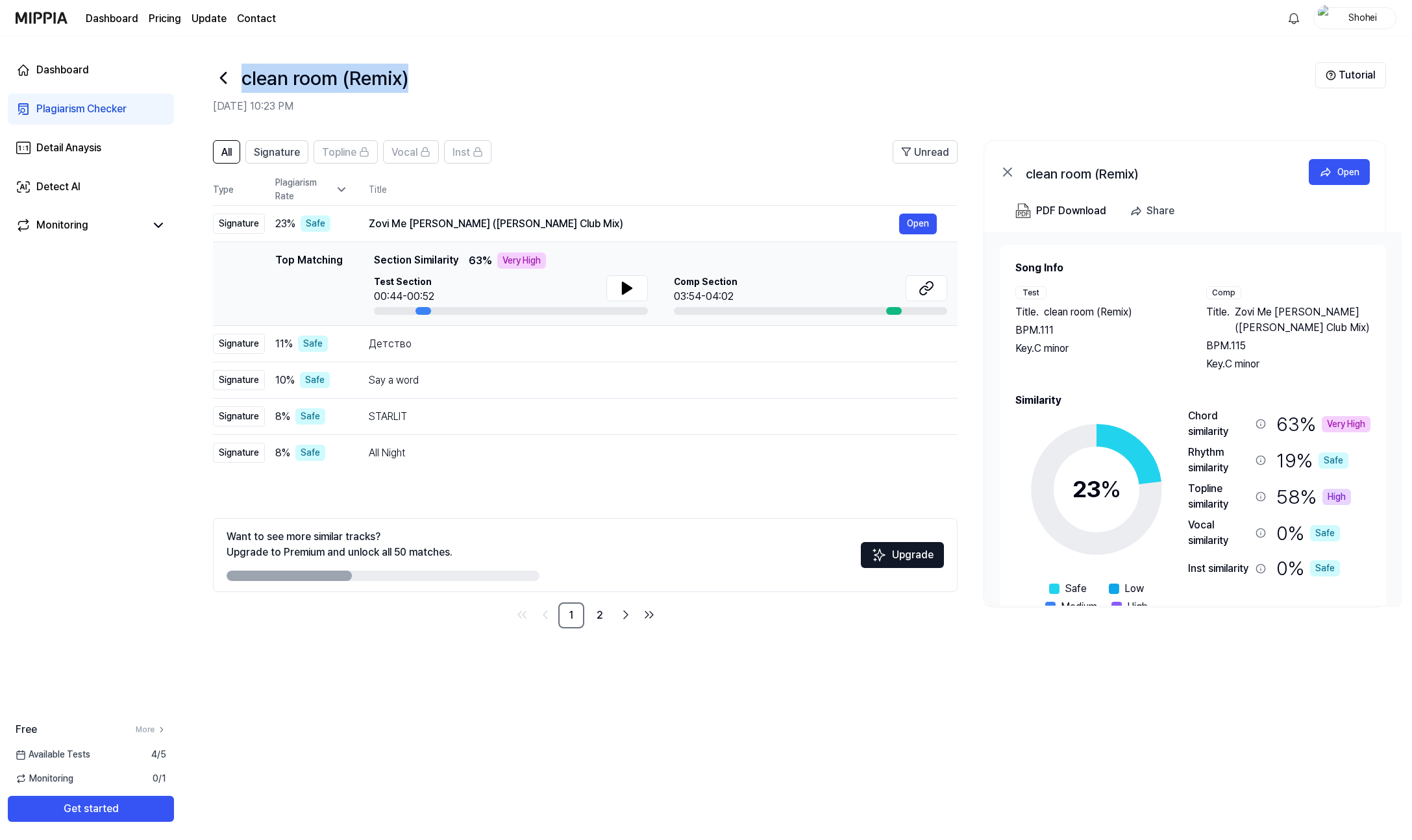
click at [244, 85] on div "clean room (Remix)" at bounding box center [764, 77] width 1103 height 31
click at [503, 69] on div "clean room (Remix)" at bounding box center [764, 77] width 1103 height 31
click at [1145, 212] on button "Share" at bounding box center [1155, 210] width 61 height 26
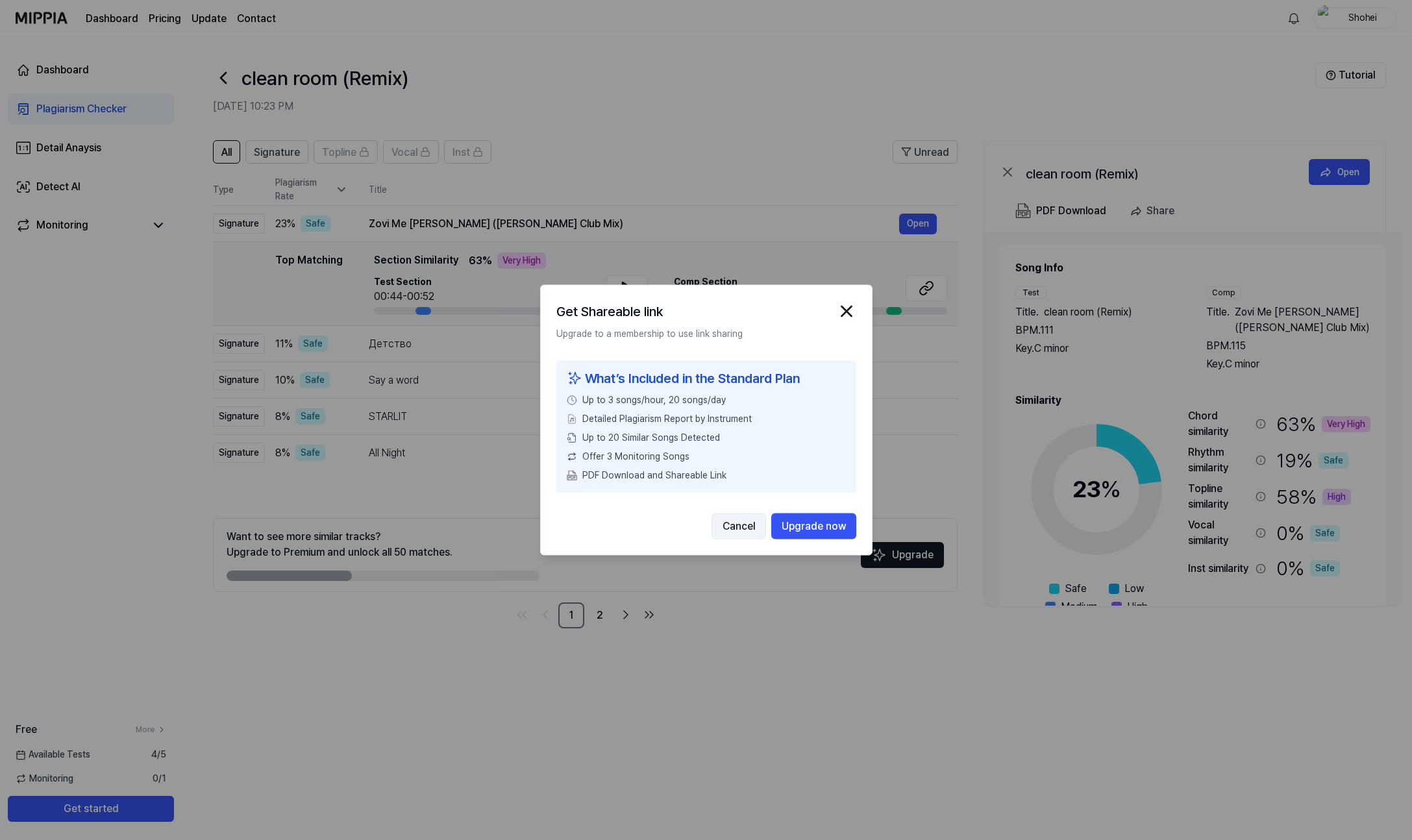
click at [743, 525] on button "Cancel" at bounding box center [738, 526] width 54 height 26
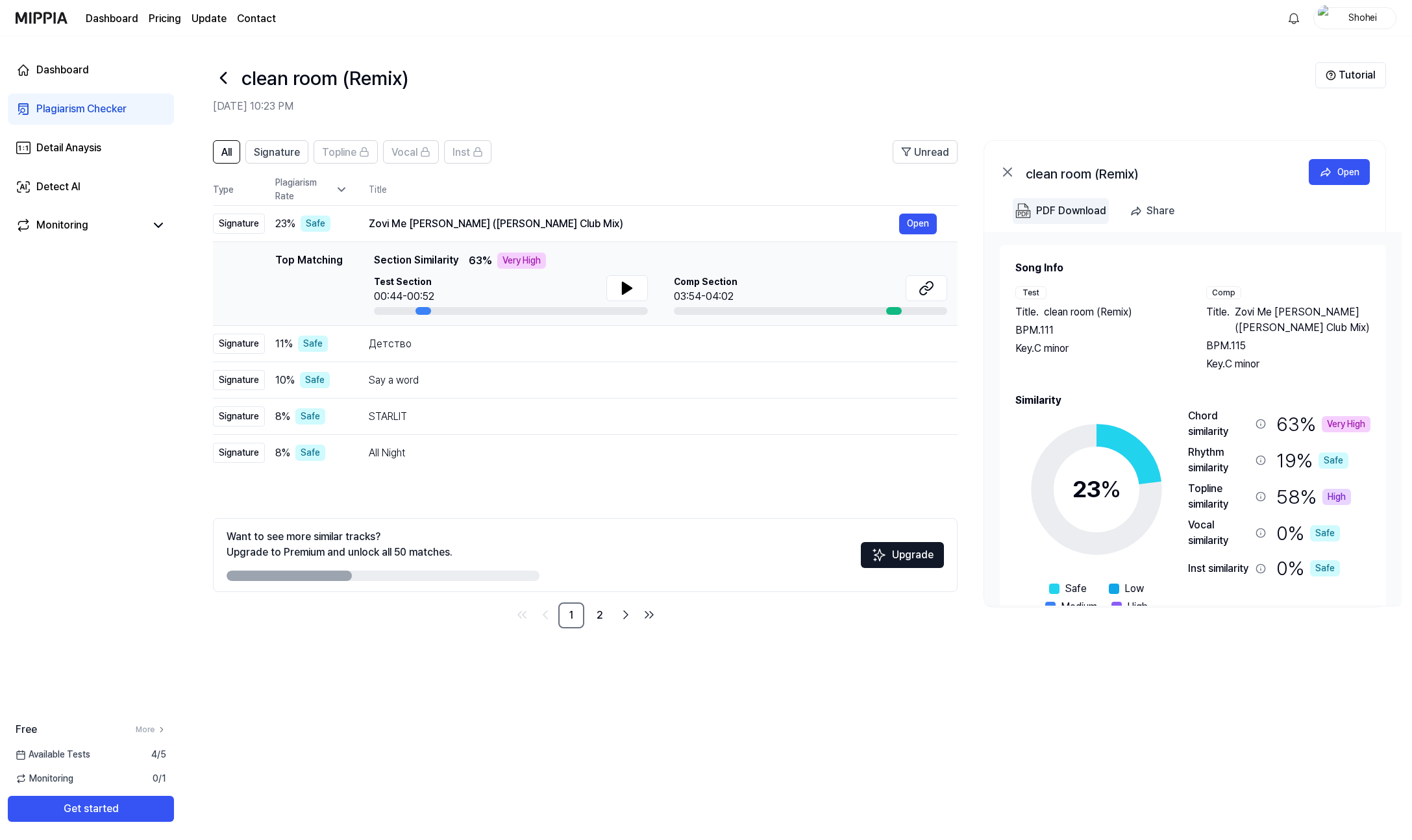
click at [1043, 211] on div "PDF Download" at bounding box center [1071, 211] width 70 height 17
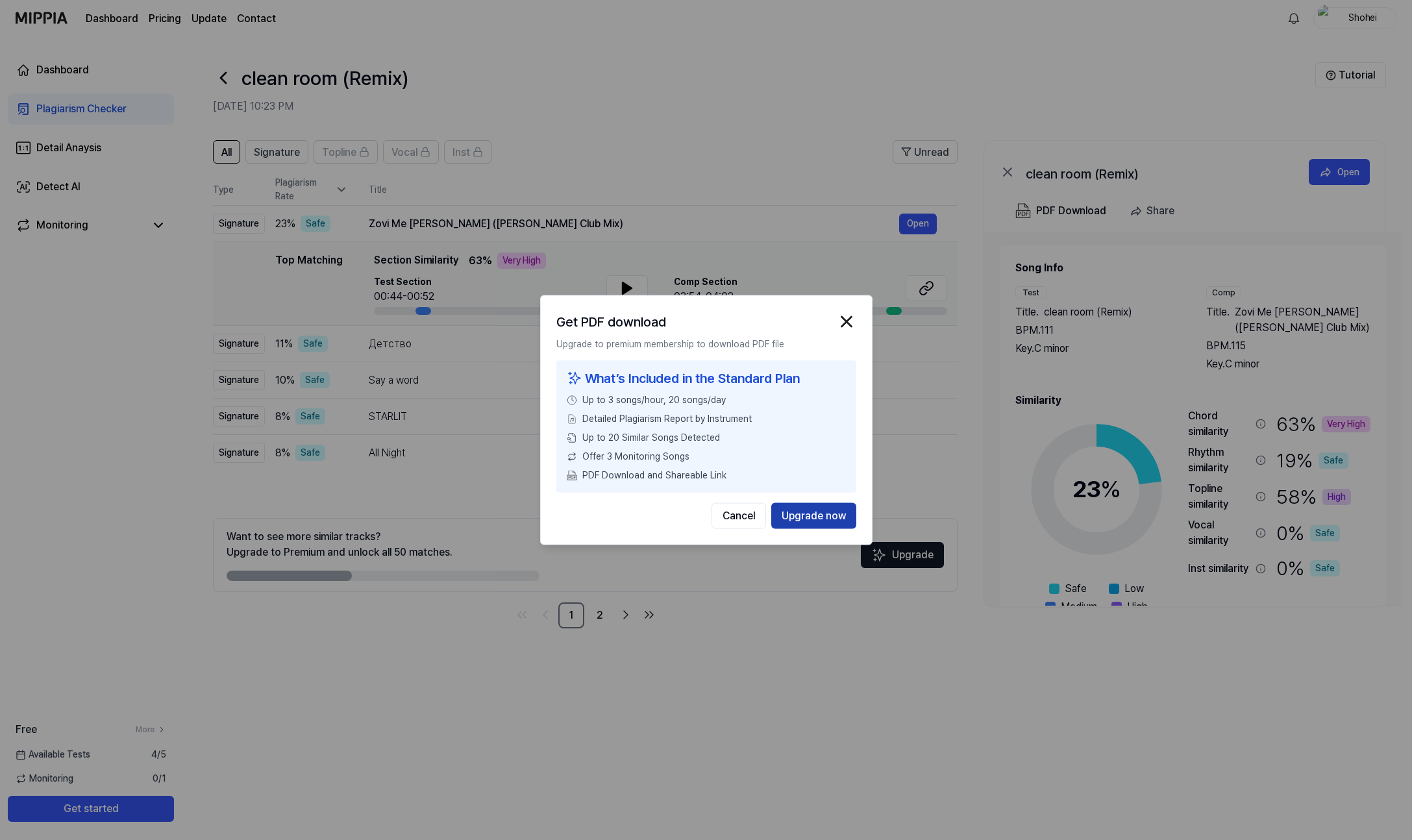
click at [791, 521] on button "Upgrade now" at bounding box center [815, 515] width 85 height 26
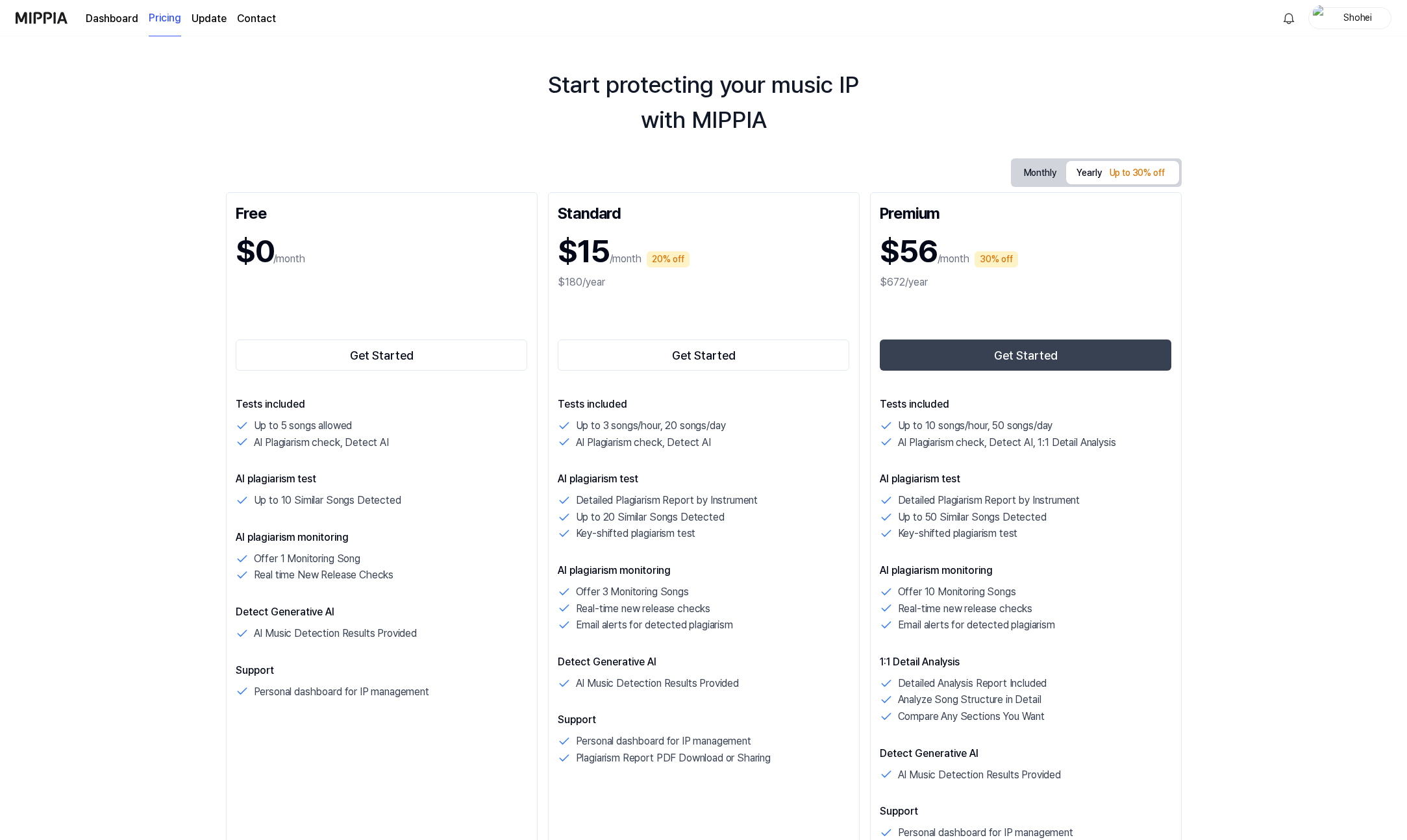
scroll to position [21, 0]
click at [1018, 186] on div "Monthly Yearly Up to 30% off Free $0 /month Get Started Tests included Up to 5 …" at bounding box center [704, 521] width 956 height 727
click at [1024, 174] on button "Monthly" at bounding box center [1040, 172] width 53 height 24
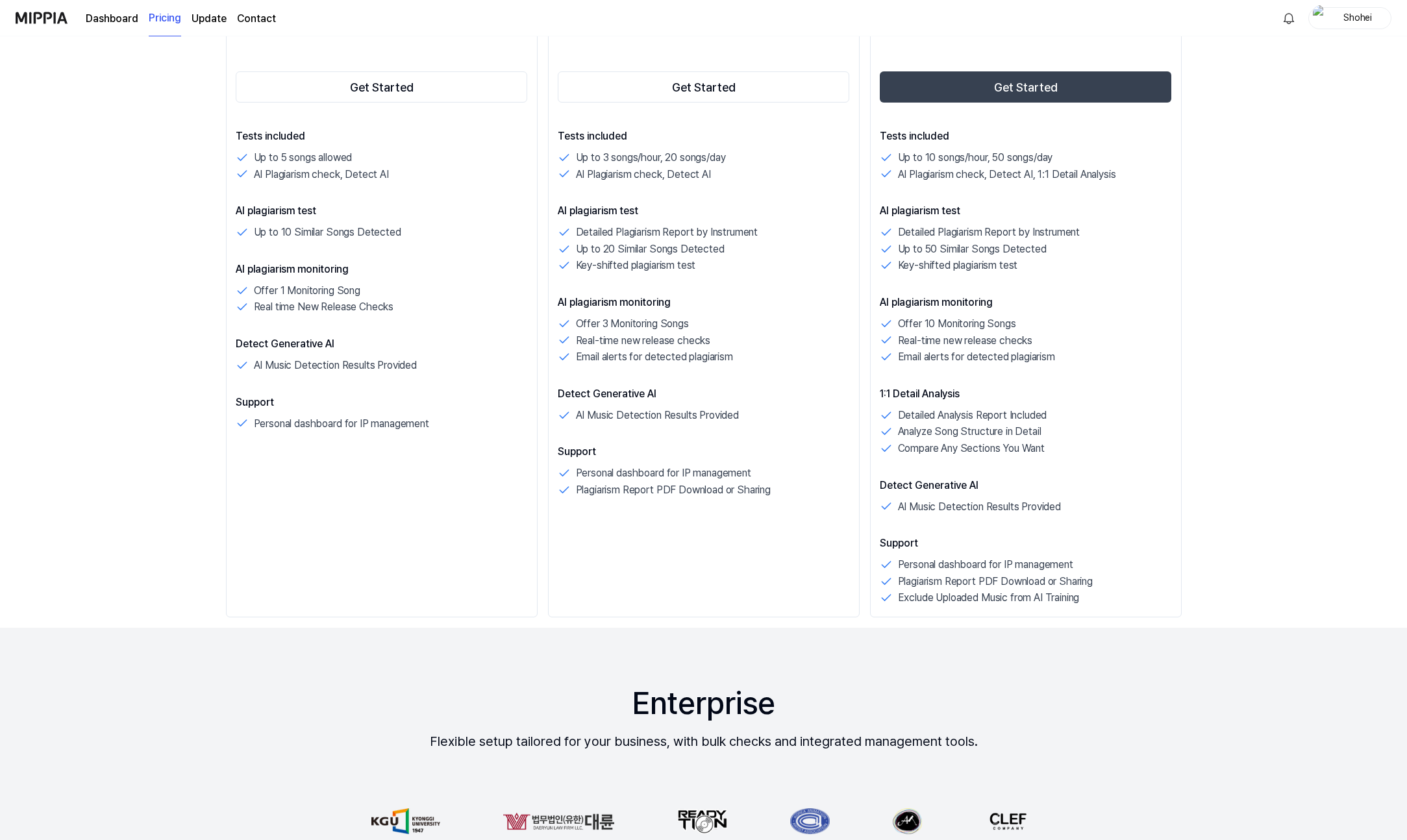
scroll to position [0, 0]
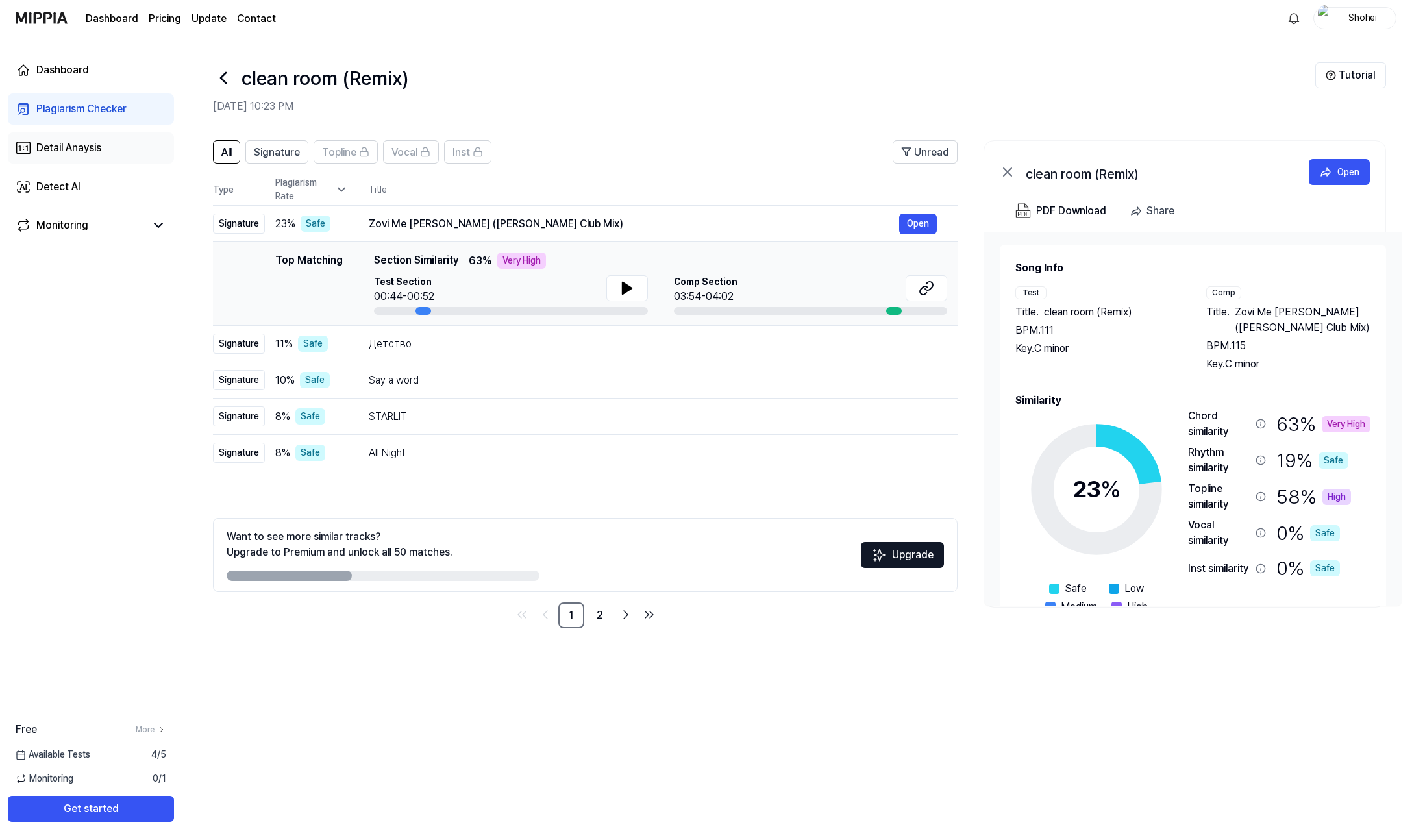
click at [87, 141] on div "Detail Anaysis" at bounding box center [69, 149] width 65 height 16
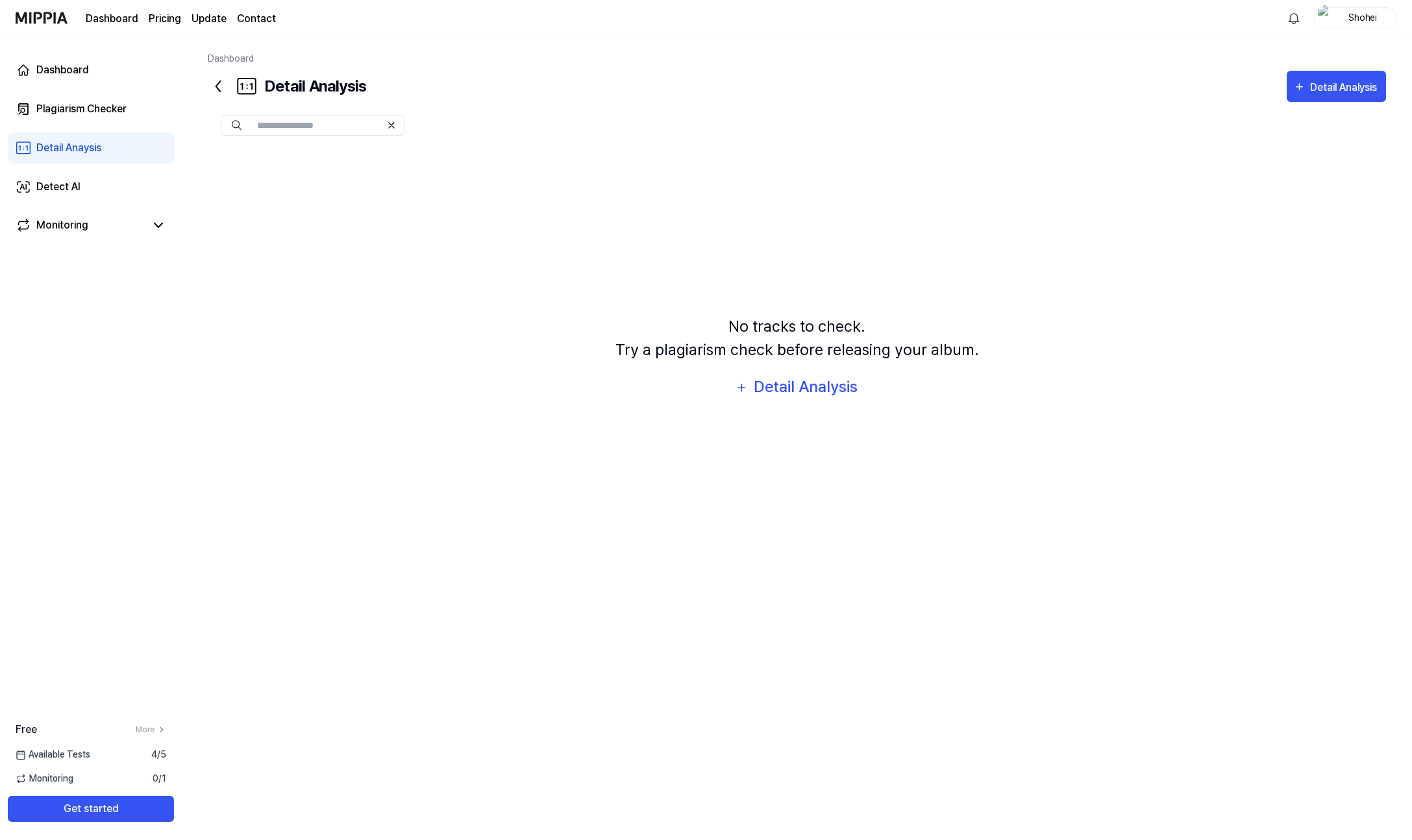
click at [215, 88] on icon at bounding box center [217, 85] width 20 height 20
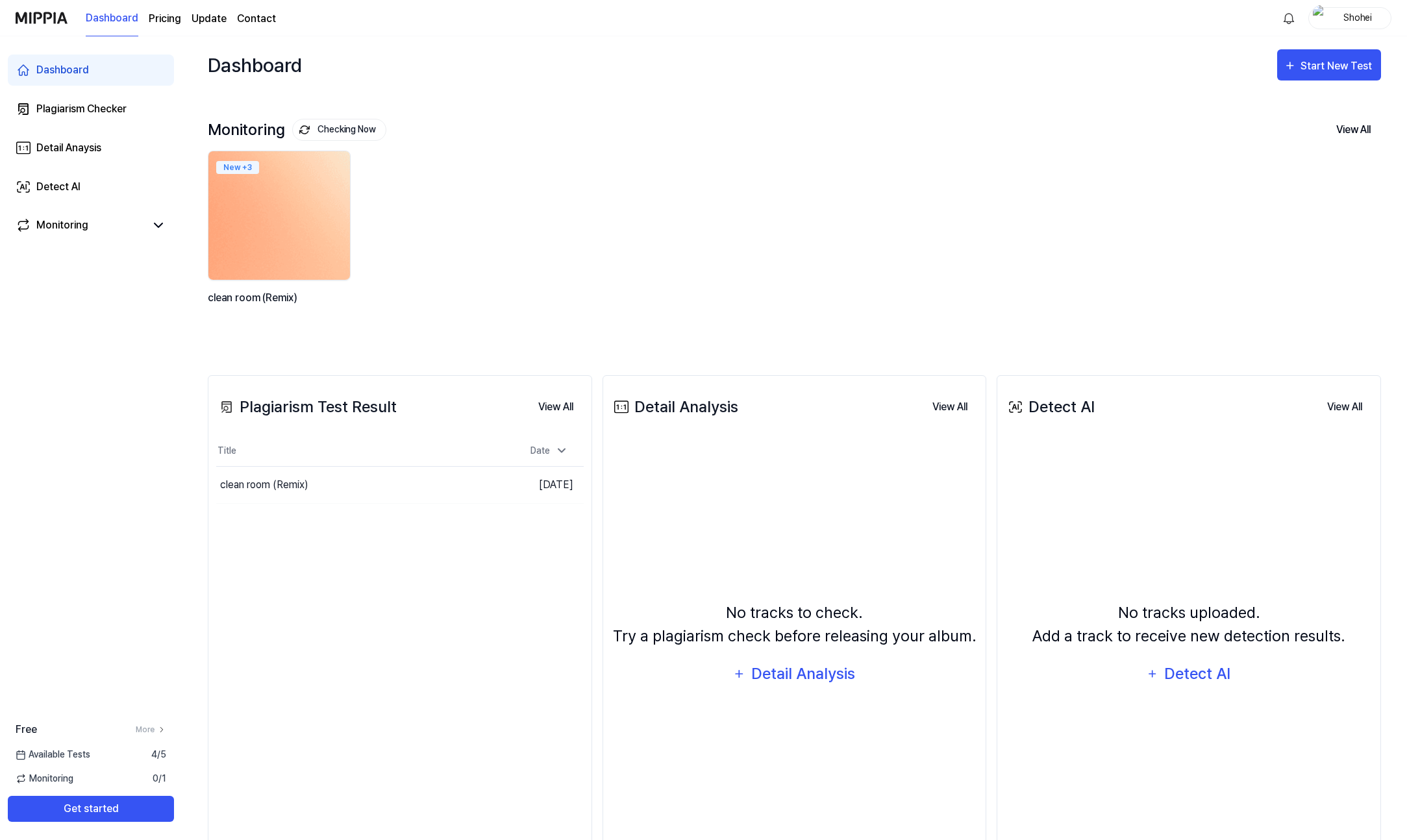
scroll to position [28, 0]
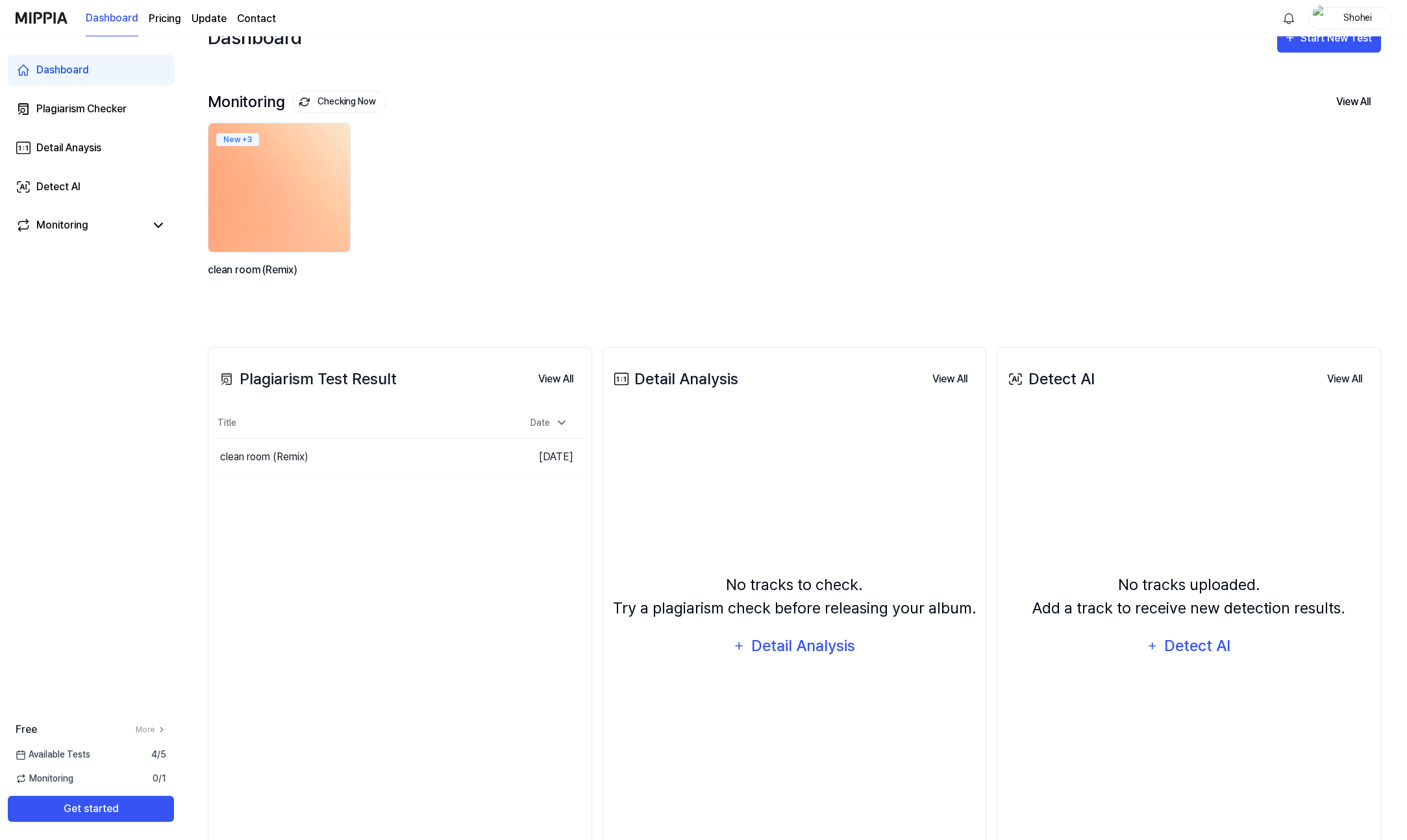
click at [300, 205] on img at bounding box center [279, 187] width 156 height 141
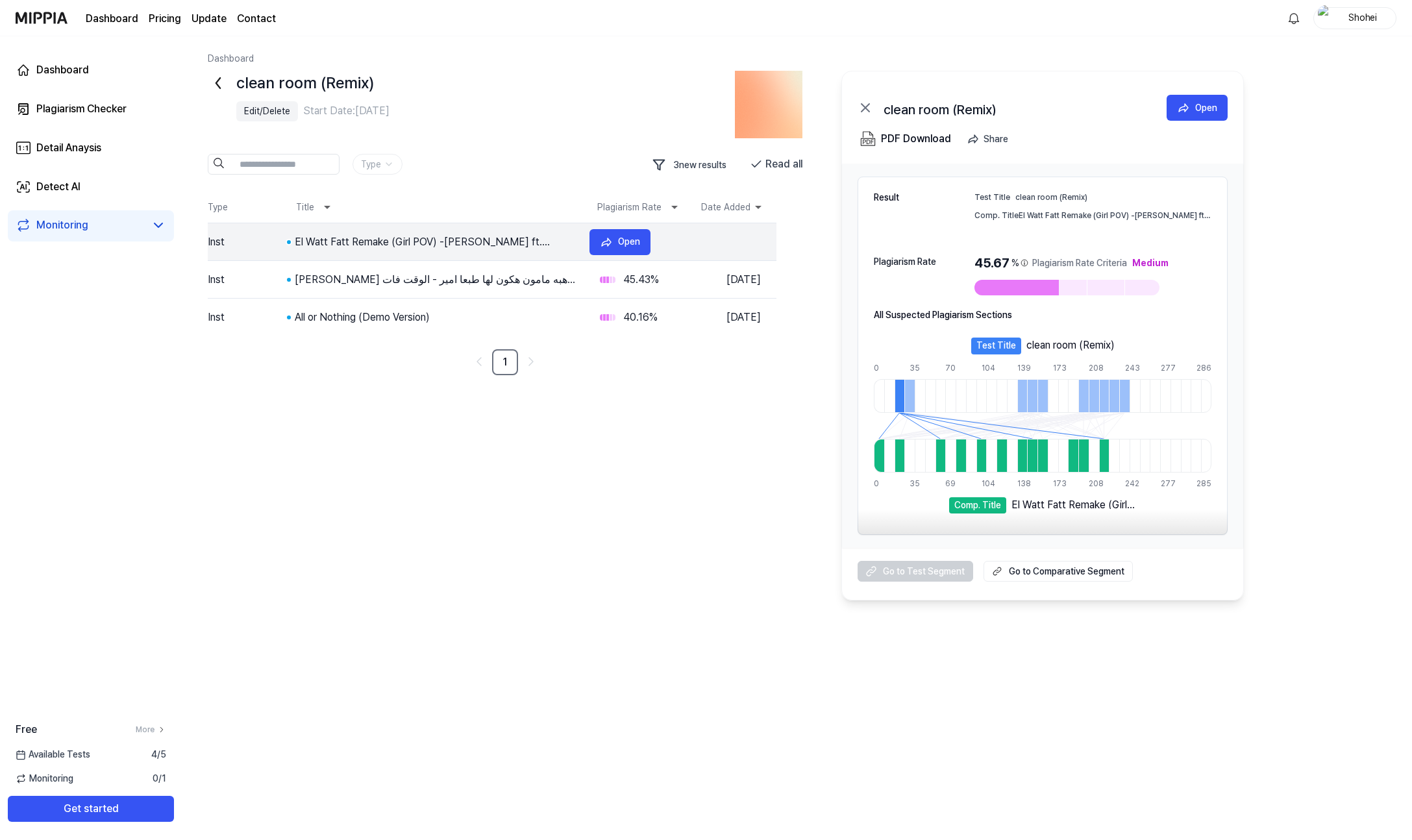
click at [426, 246] on div "El Watt Fatt Remake (Girl POV) -Ameer Eid ft. Heba Maamoun - الوقت فات - أمير ع…" at bounding box center [436, 242] width 284 height 16
click at [617, 238] on button "Open" at bounding box center [620, 241] width 61 height 26
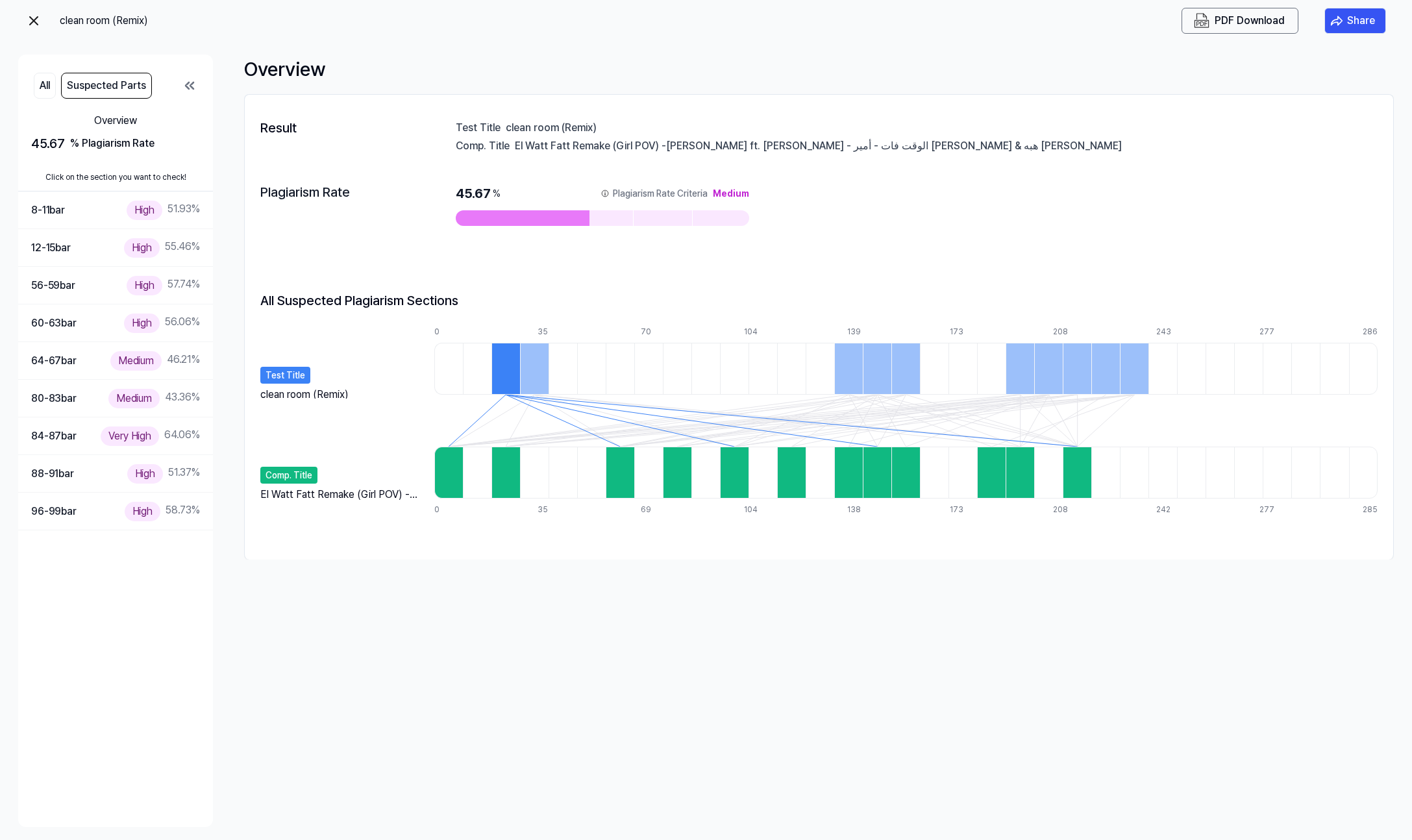
click at [509, 383] on div at bounding box center [506, 368] width 28 height 52
click at [513, 373] on div at bounding box center [506, 368] width 28 height 52
click at [533, 368] on div at bounding box center [534, 368] width 28 height 52
click at [848, 359] on div at bounding box center [848, 368] width 28 height 52
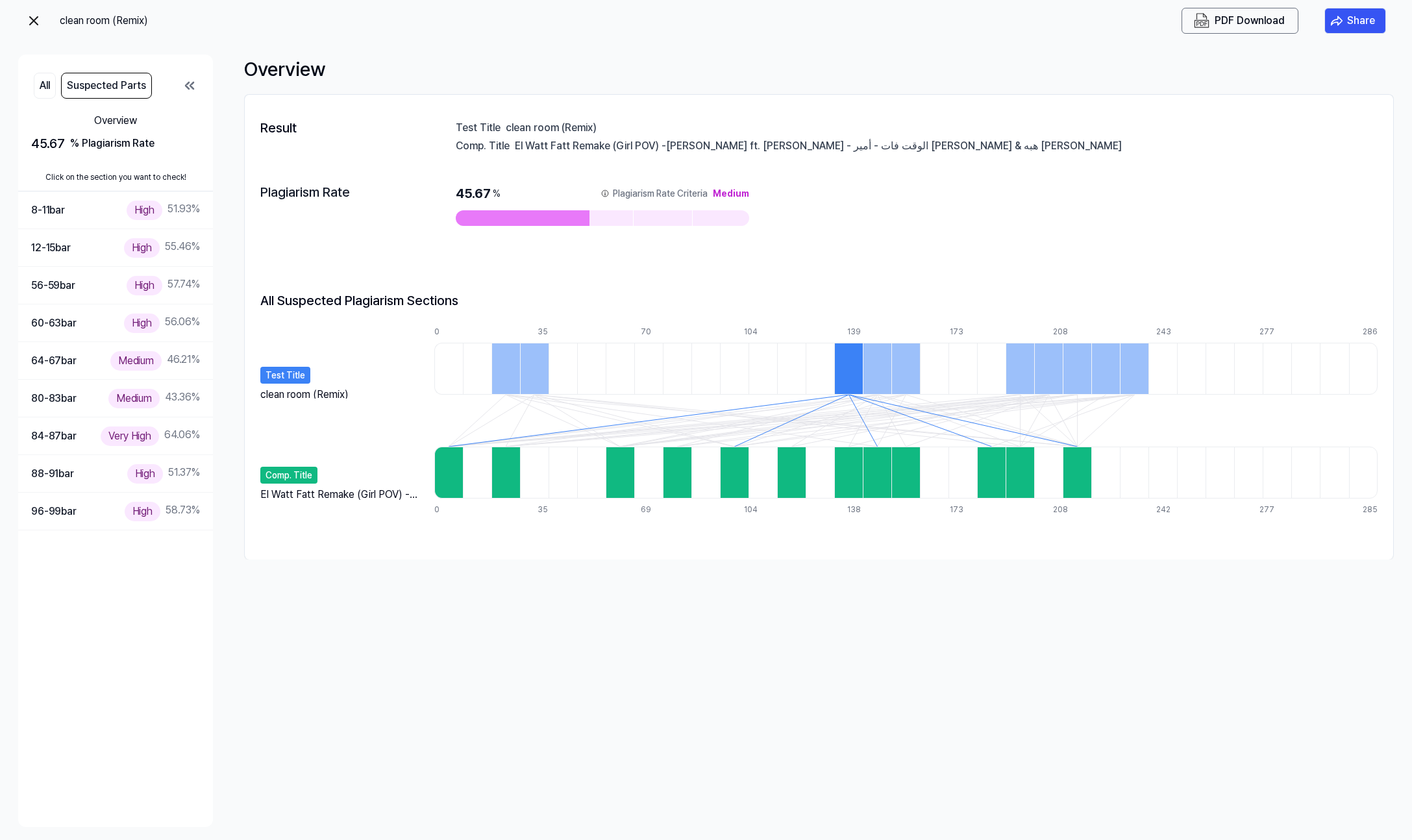
click at [873, 362] on div at bounding box center [877, 368] width 28 height 52
click at [907, 360] on div at bounding box center [905, 368] width 28 height 52
click at [1038, 370] on div at bounding box center [1049, 368] width 28 height 52
click at [1020, 374] on div at bounding box center [1020, 368] width 28 height 52
click at [1049, 374] on div at bounding box center [1049, 368] width 28 height 52
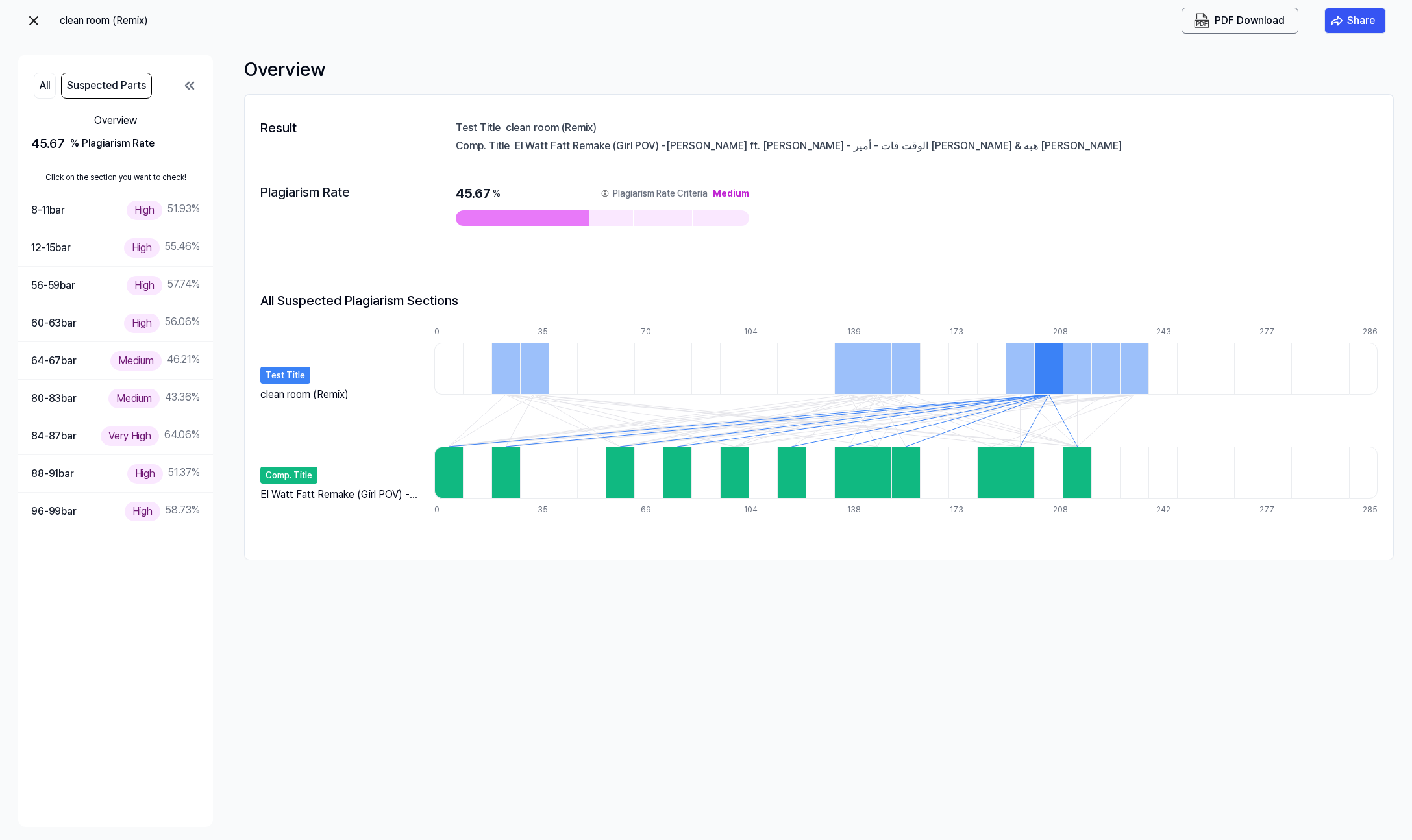
click at [1079, 375] on div at bounding box center [1077, 368] width 28 height 52
click at [1106, 373] on div at bounding box center [1106, 368] width 28 height 52
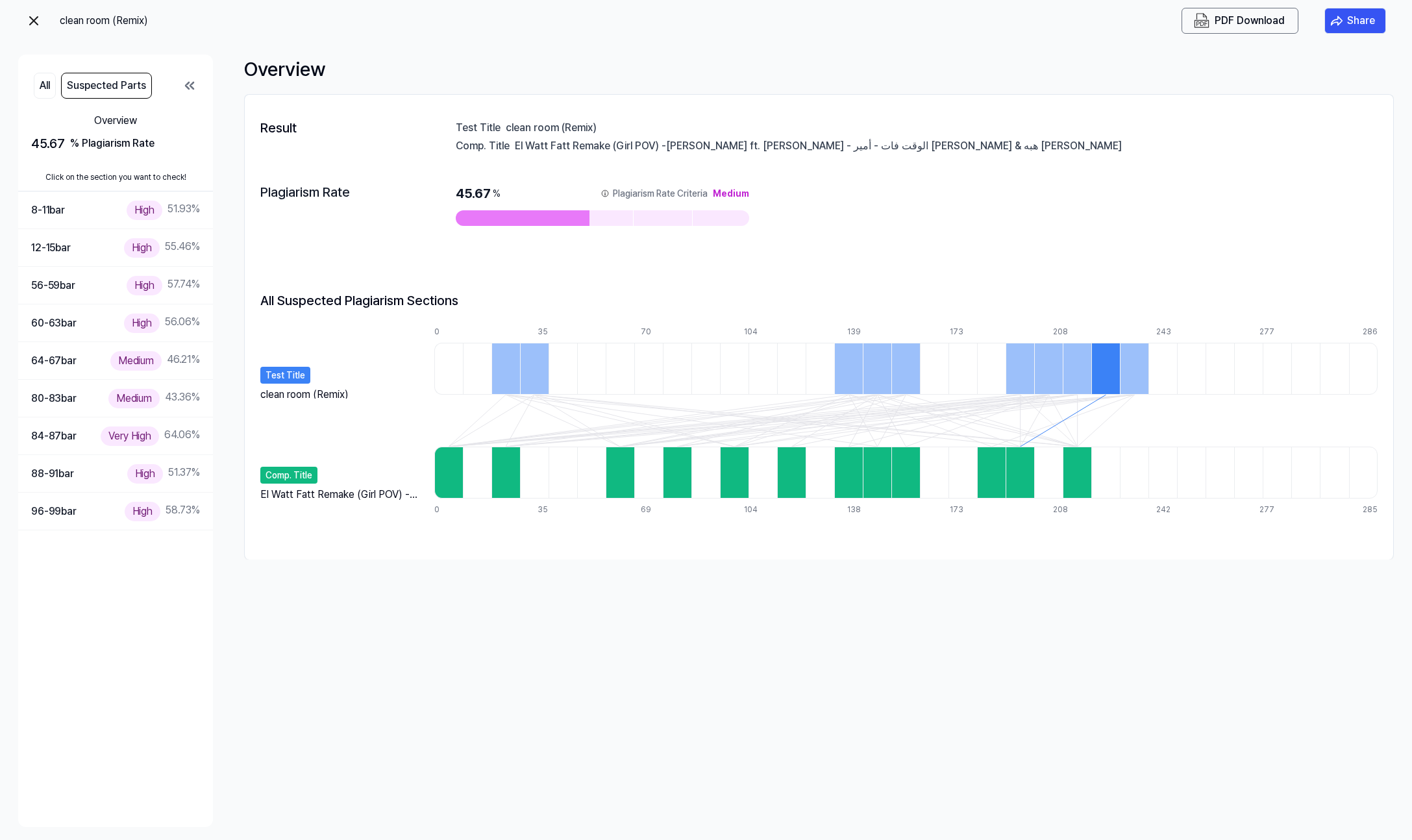
click at [1137, 369] on div at bounding box center [1134, 368] width 28 height 52
click at [1203, 25] on img "button" at bounding box center [1202, 21] width 16 height 16
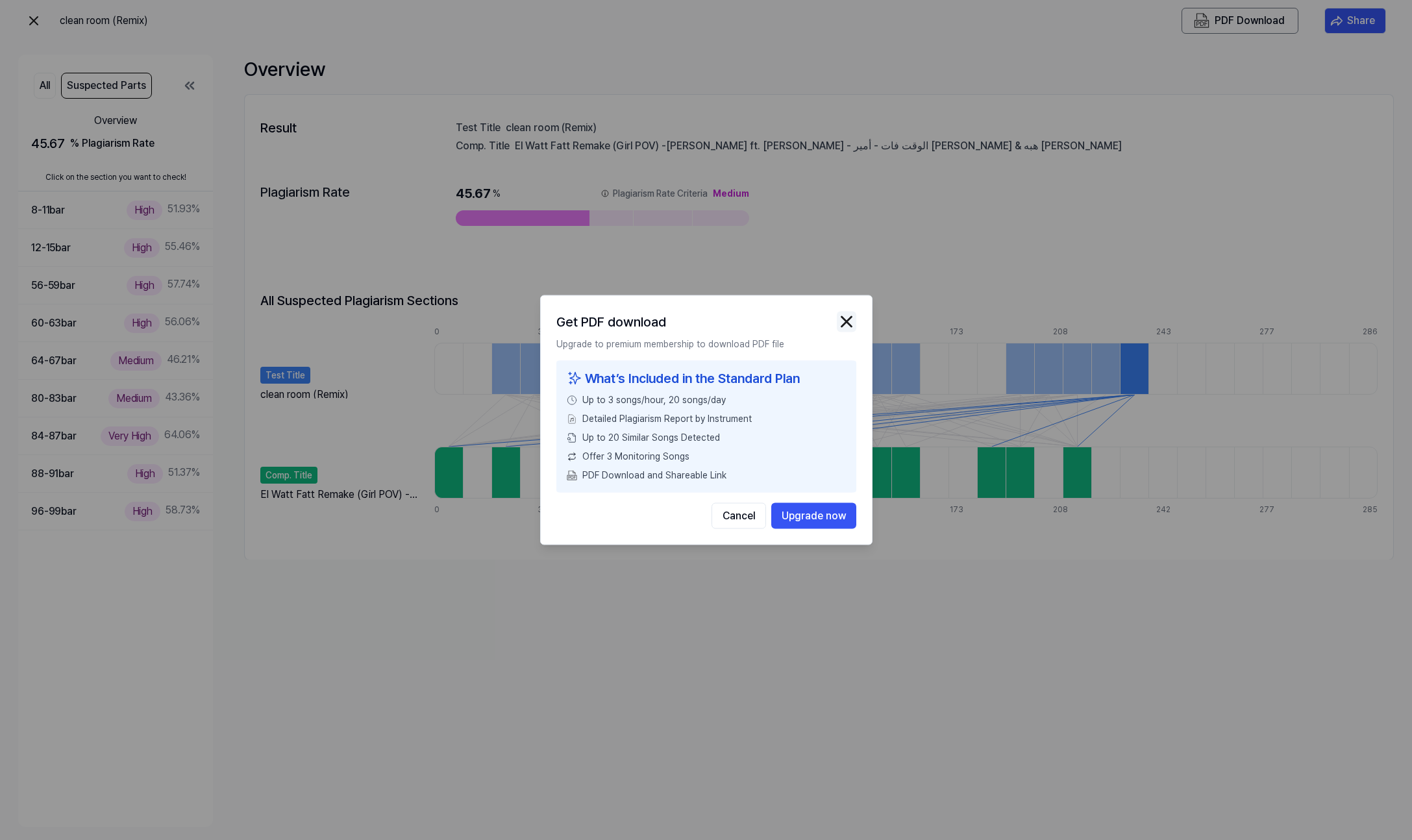
click at [847, 327] on img "button" at bounding box center [847, 322] width 20 height 20
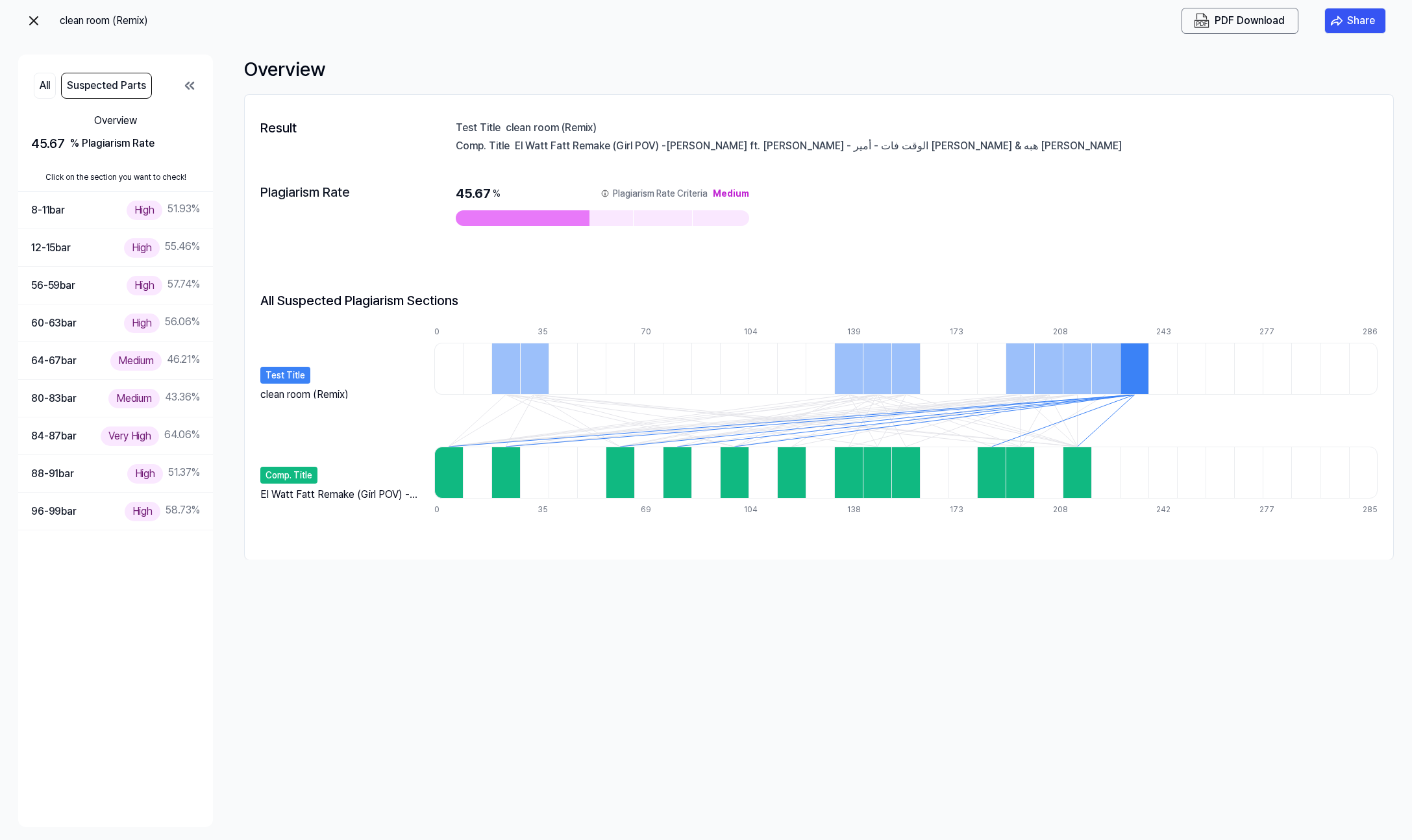
click at [188, 82] on icon at bounding box center [190, 86] width 16 height 16
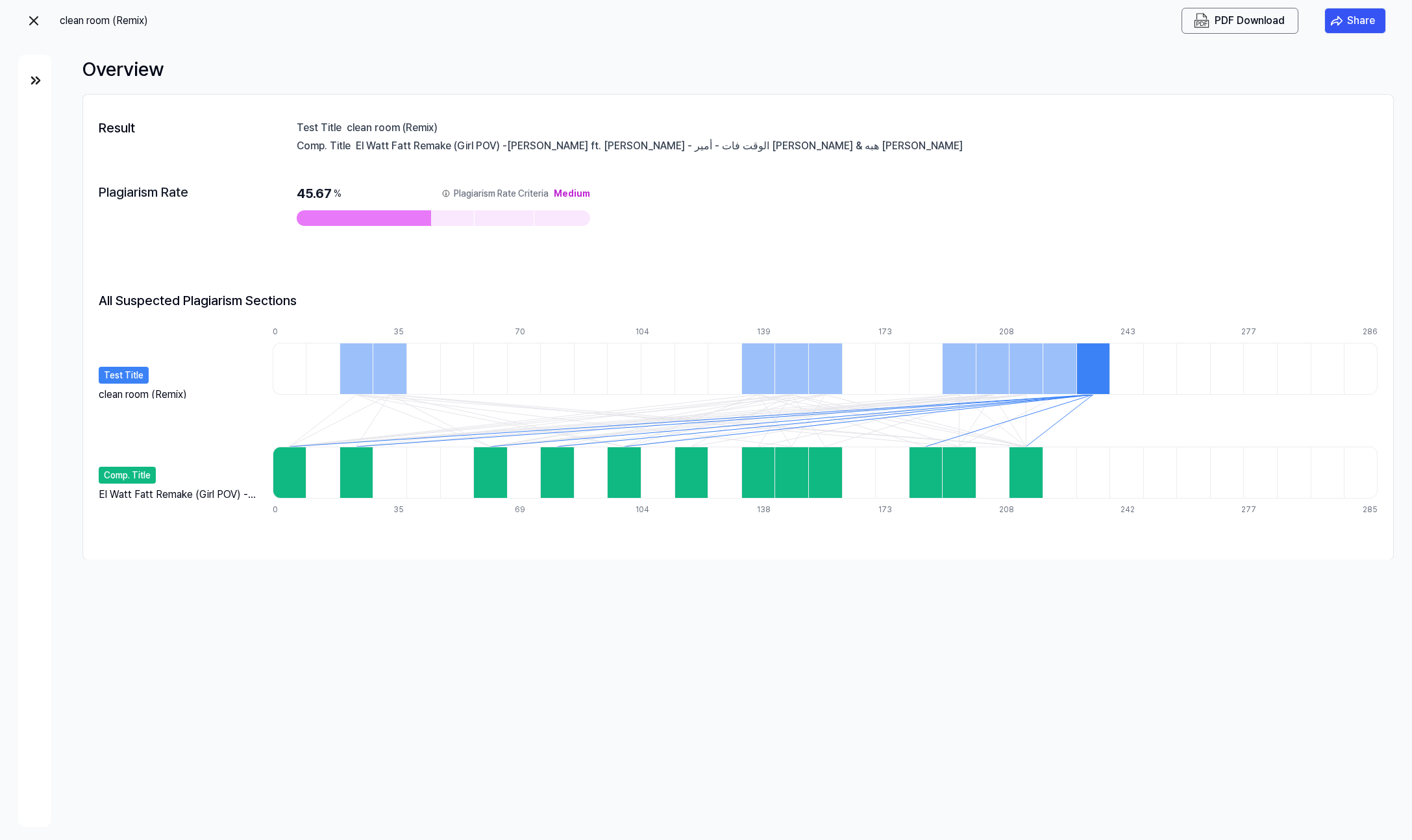
click at [32, 85] on img at bounding box center [36, 81] width 16 height 16
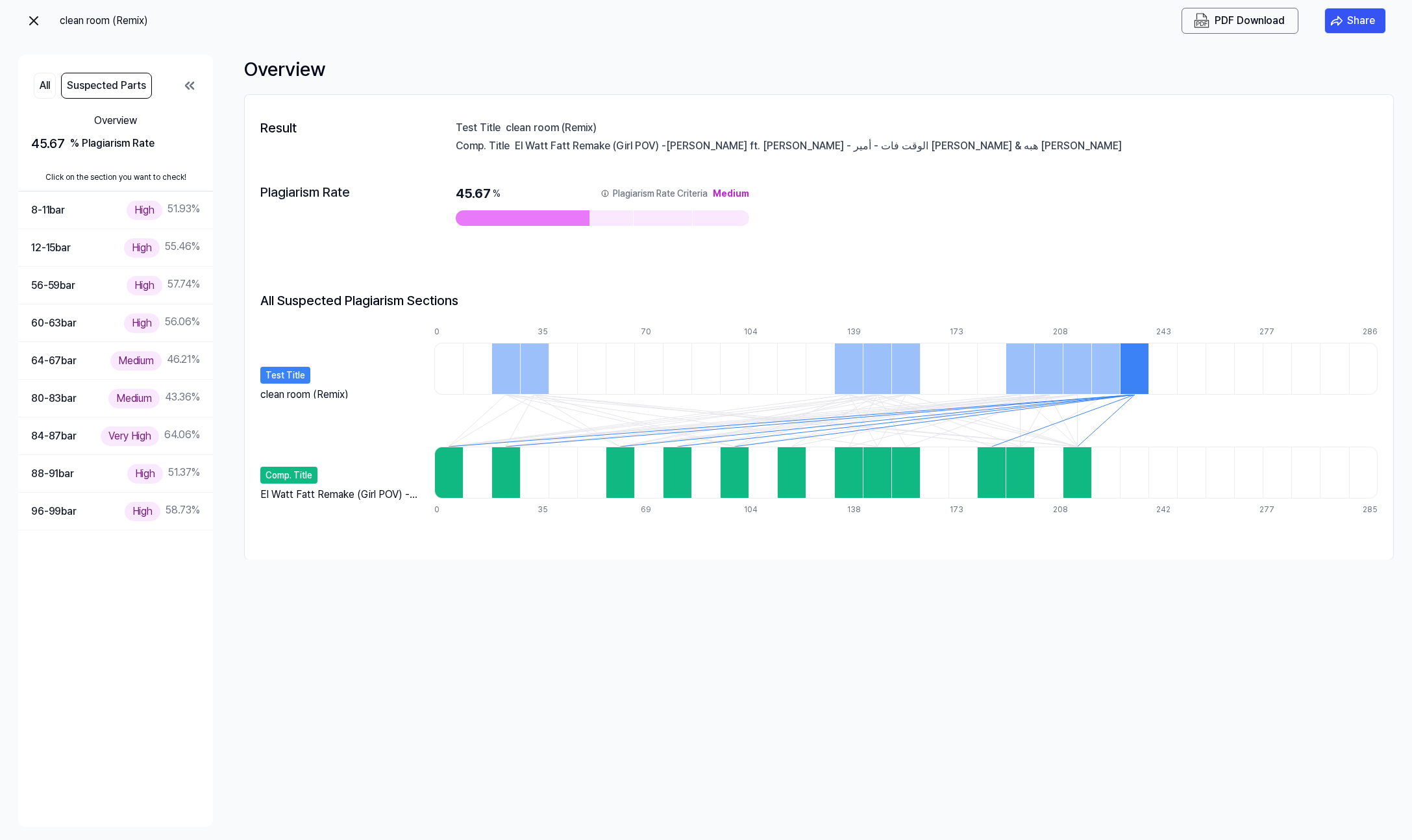
click at [37, 23] on img at bounding box center [34, 21] width 16 height 16
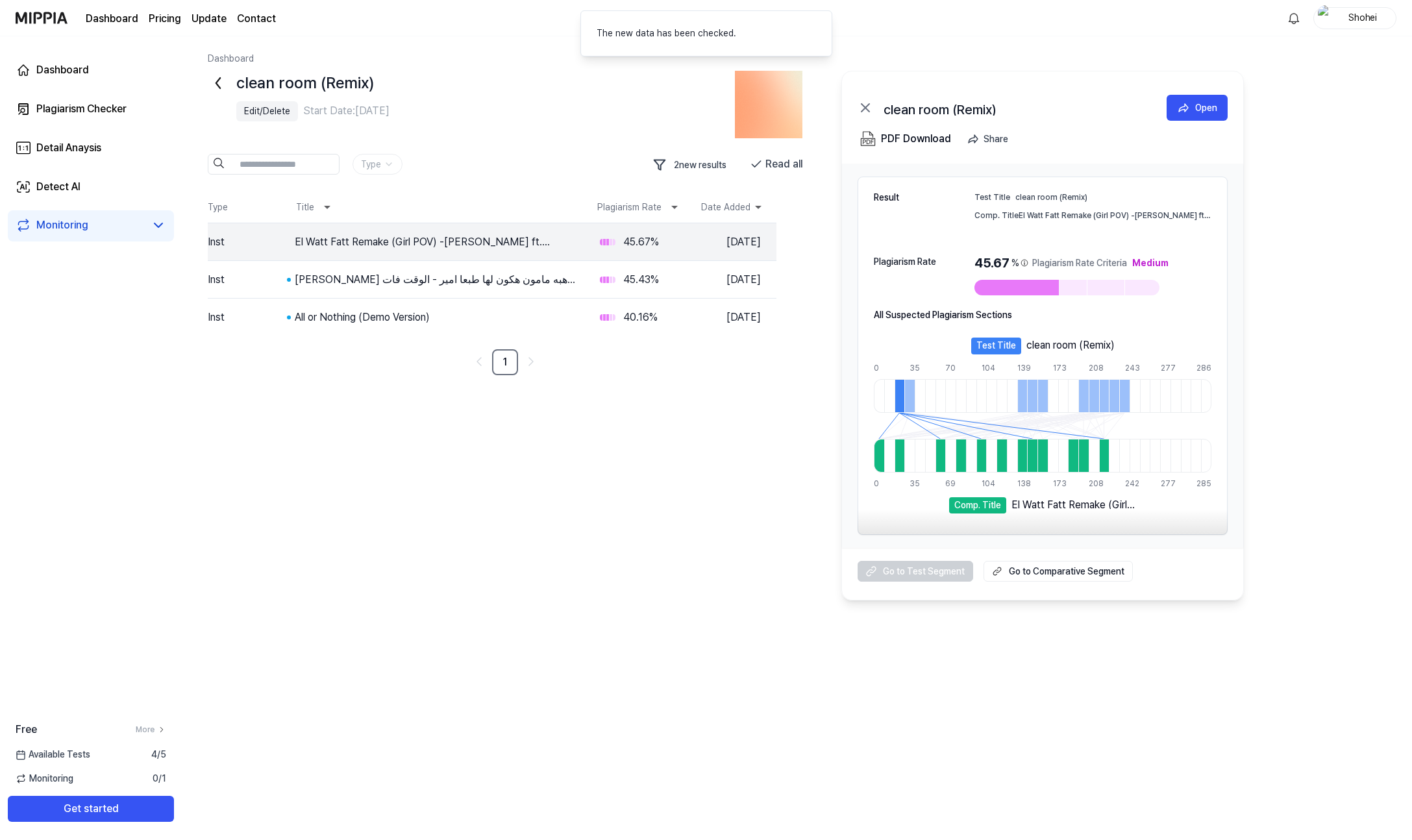
click at [430, 284] on div "امير عيد وهبه مامون هكون لها طبعا امير - الوقت فات مسلسل ريفو" at bounding box center [436, 280] width 284 height 16
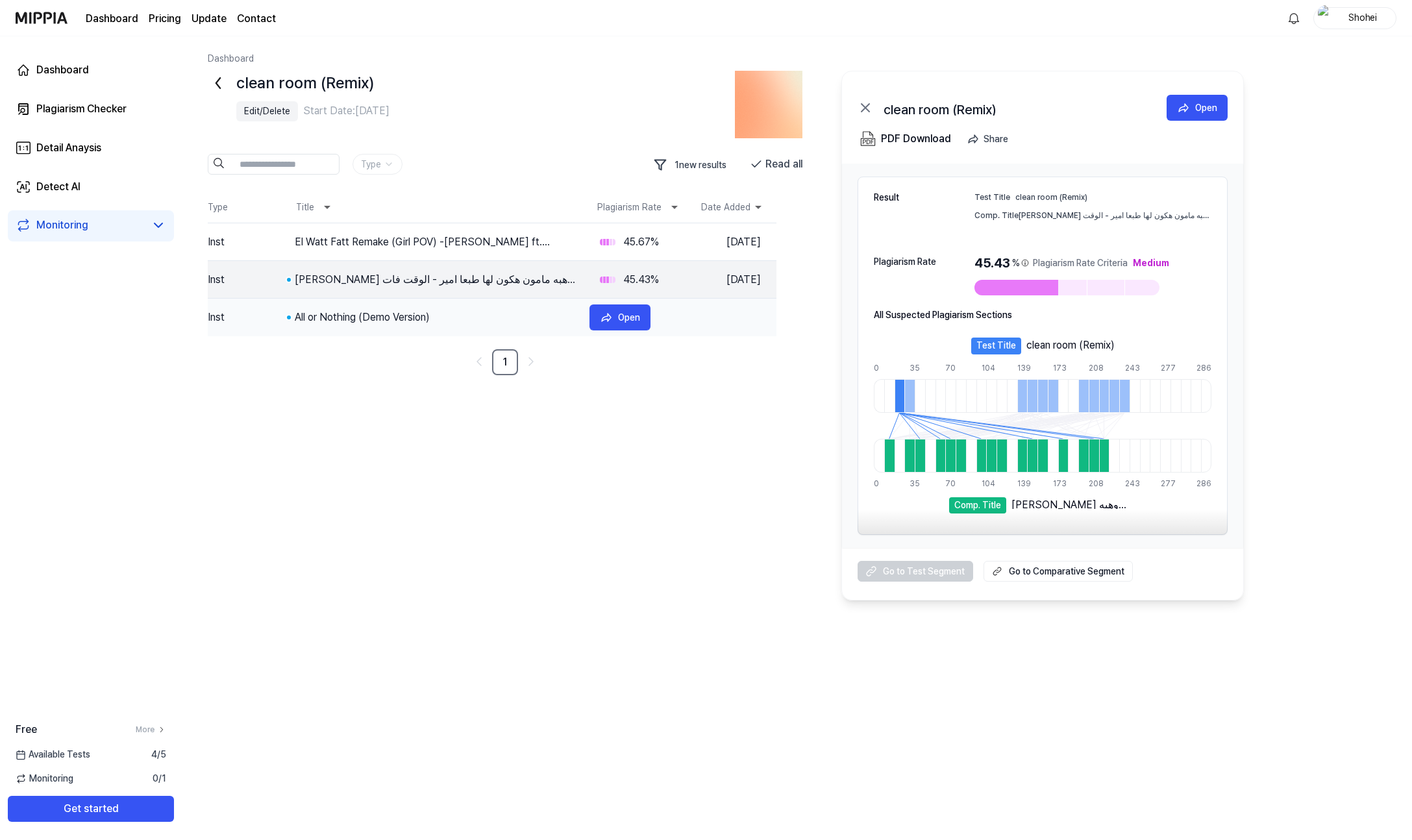
click at [441, 317] on div "All or Nothing (Demo Version)" at bounding box center [436, 318] width 284 height 16
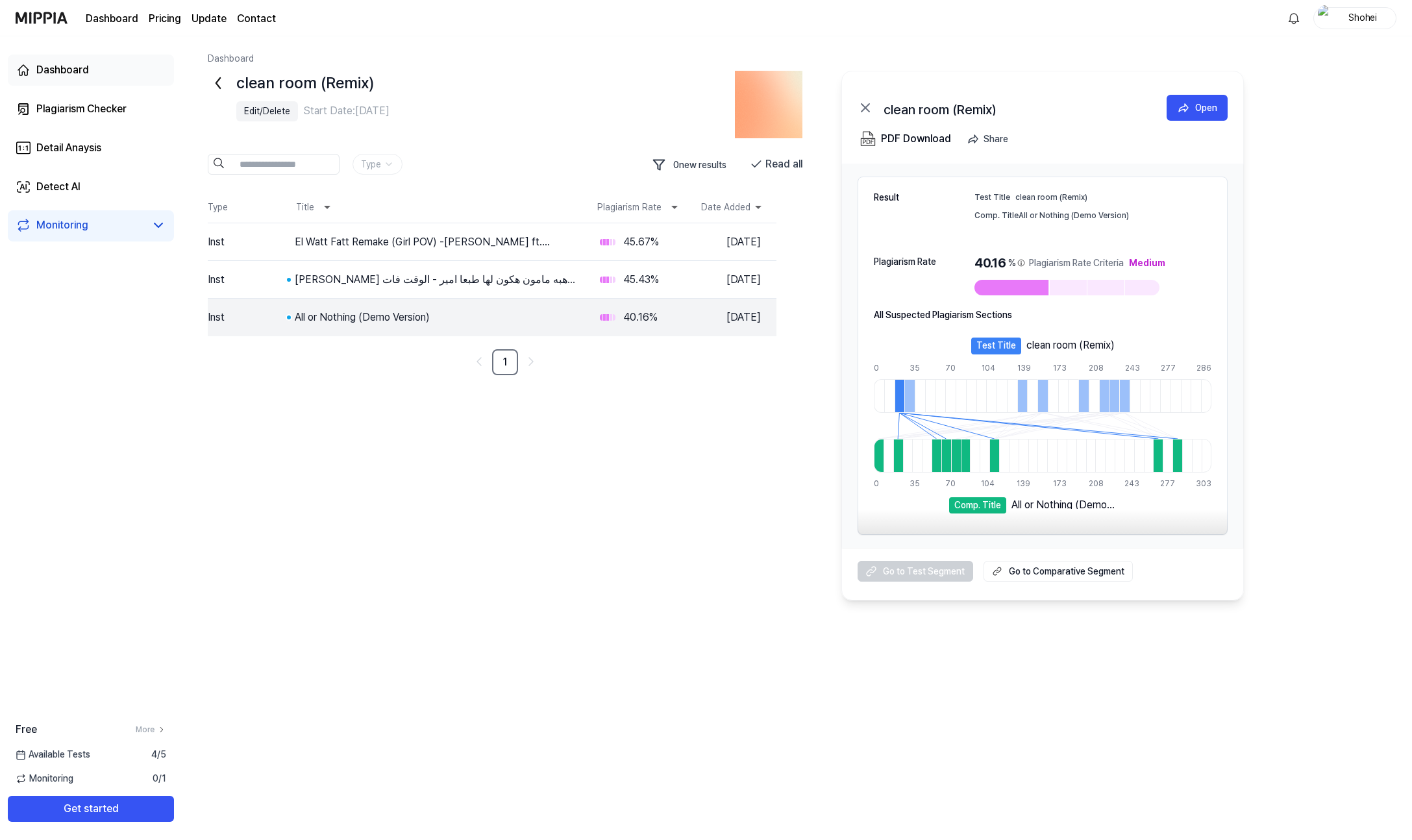
click at [80, 66] on div "Dashboard" at bounding box center [62, 70] width 53 height 16
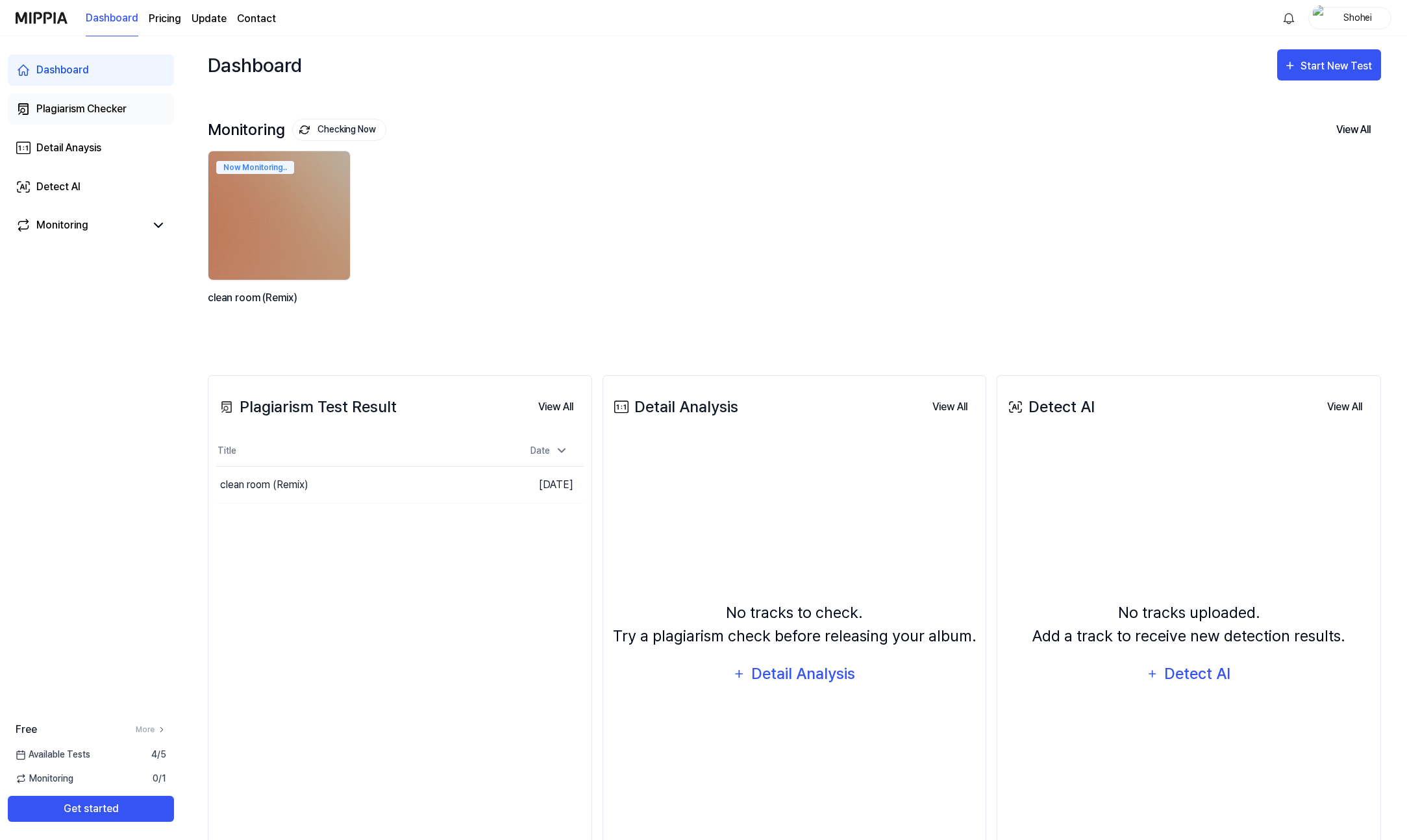
click at [105, 114] on div "Plagiarism Checker" at bounding box center [81, 109] width 90 height 16
